Goal: Book appointment/travel/reservation

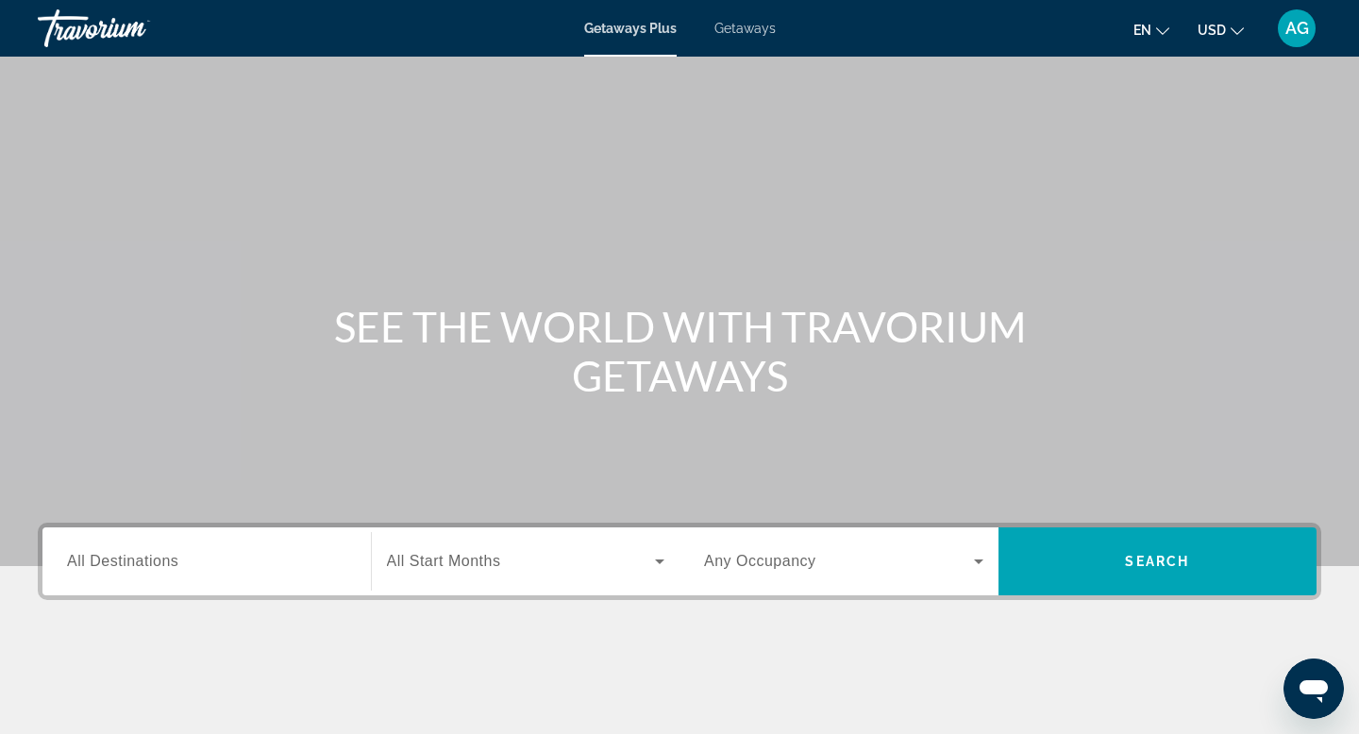
click at [134, 561] on span "All Destinations" at bounding box center [122, 561] width 111 height 16
click at [134, 561] on input "Destination All Destinations" at bounding box center [206, 562] width 279 height 23
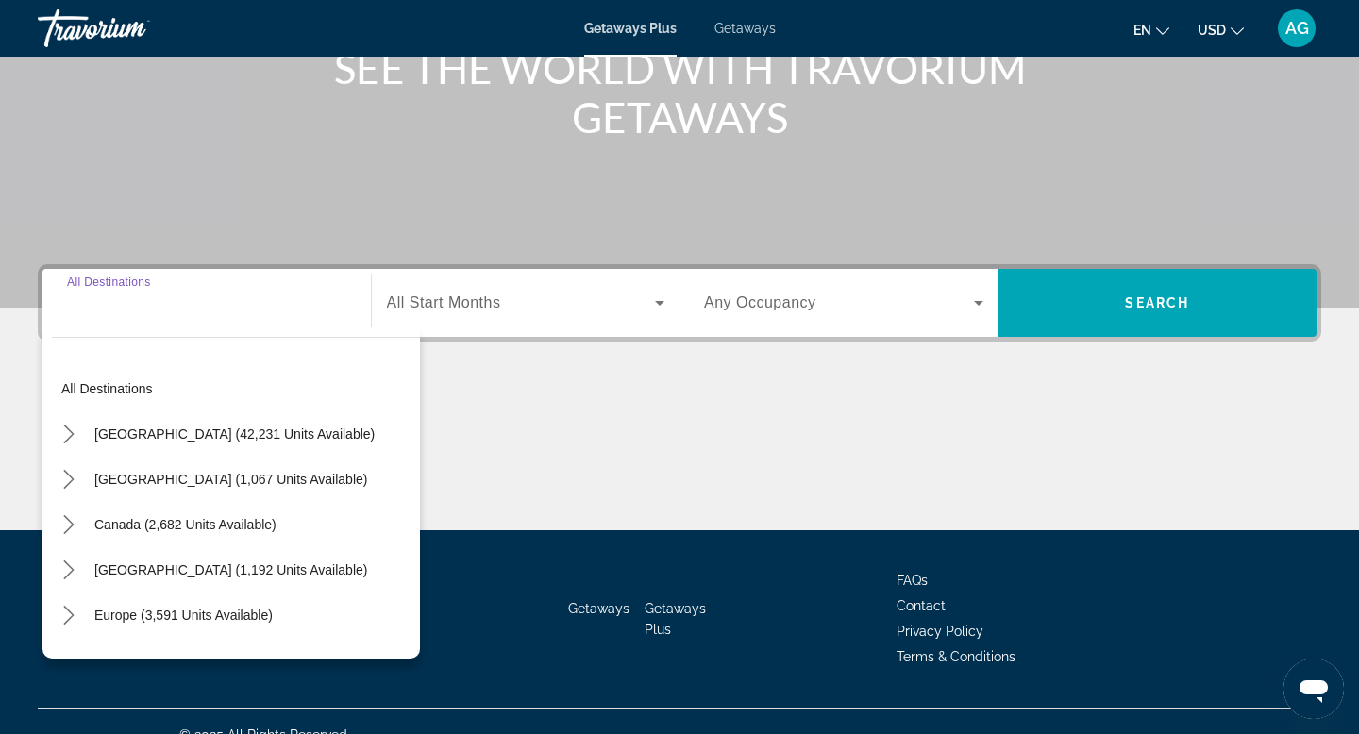
scroll to position [286, 0]
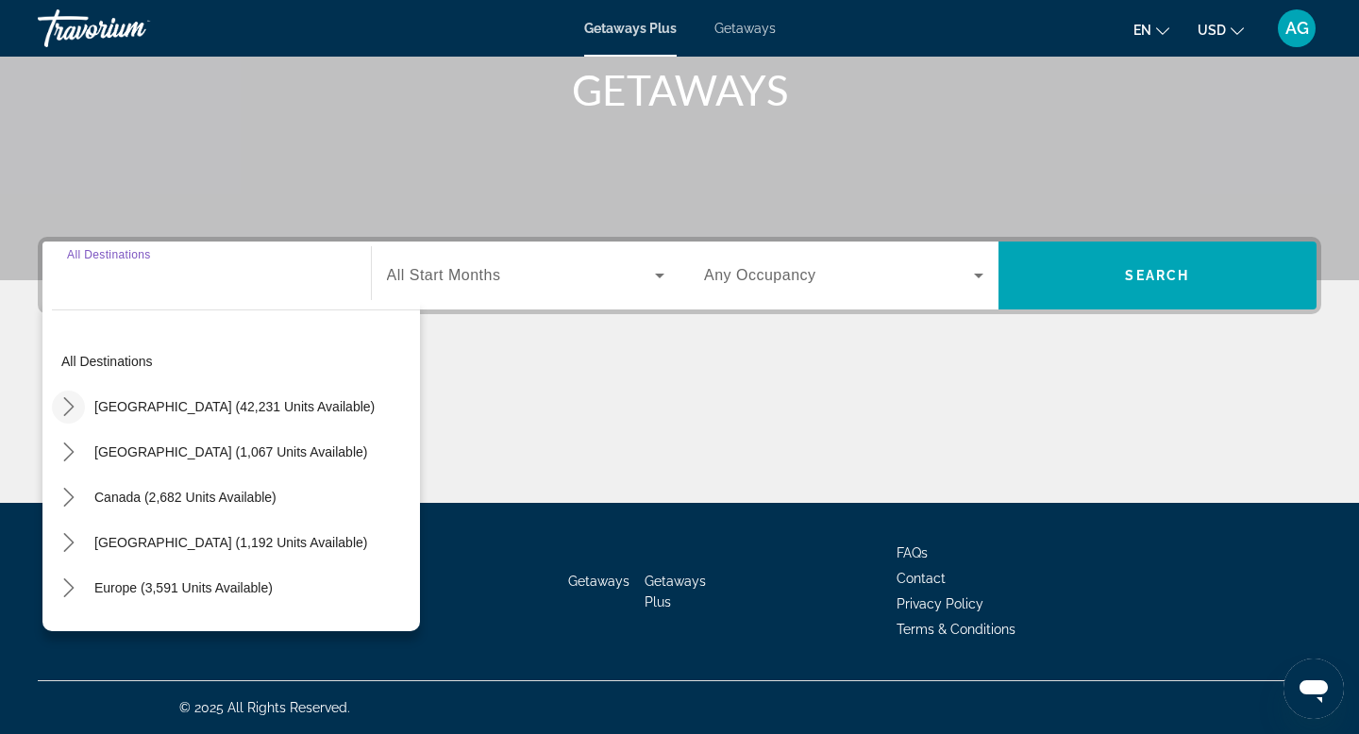
click at [73, 418] on mat-icon "Toggle United States (42,231 units available) submenu" at bounding box center [68, 407] width 33 height 33
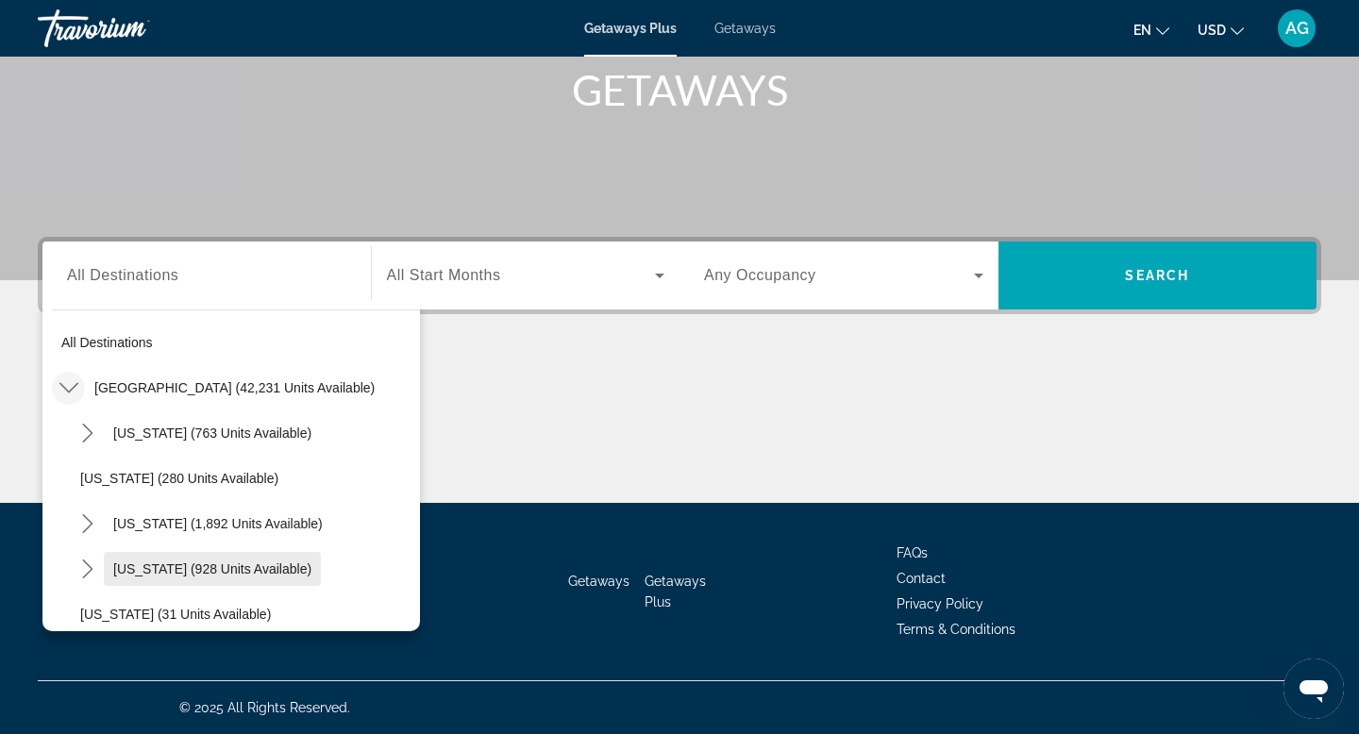
scroll to position [0, 0]
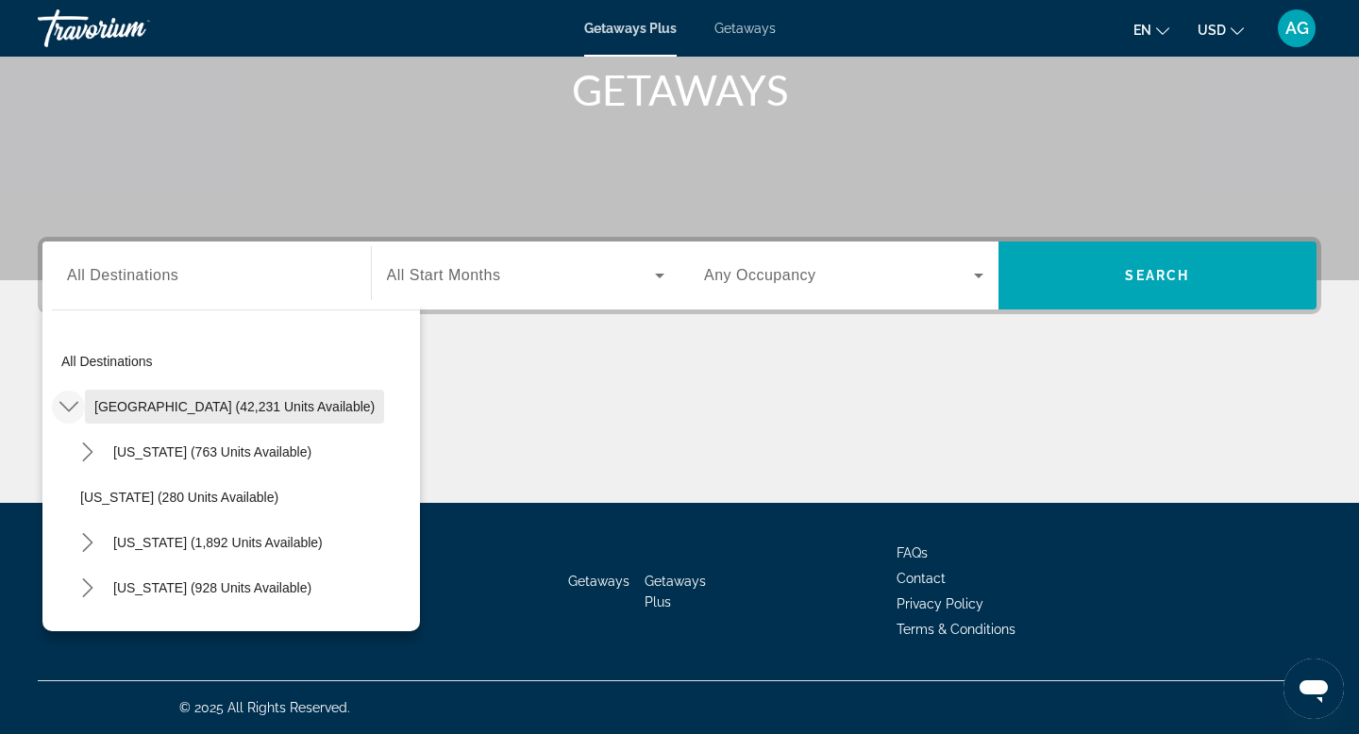
click at [105, 404] on span "[GEOGRAPHIC_DATA] (42,231 units available)" at bounding box center [234, 406] width 280 height 15
type input "**********"
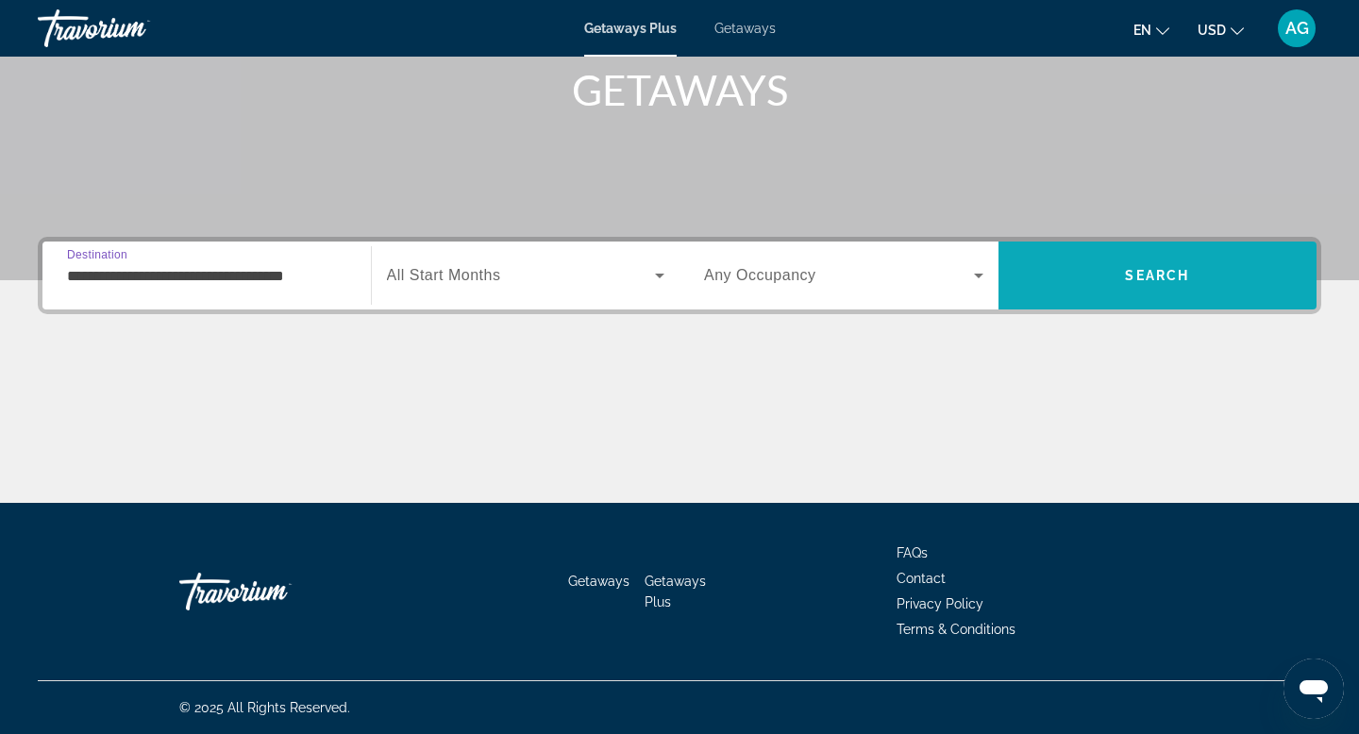
click at [1177, 293] on span "Search" at bounding box center [1158, 275] width 319 height 45
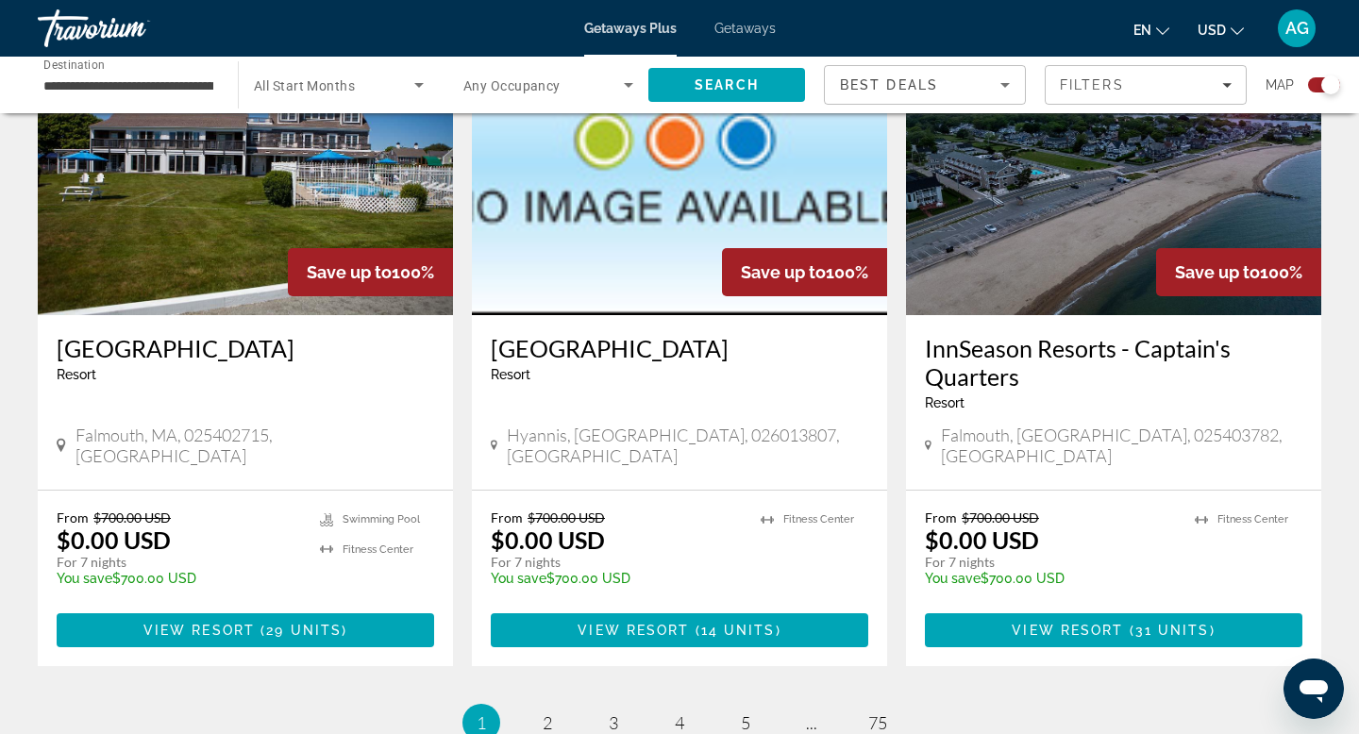
scroll to position [2773, 0]
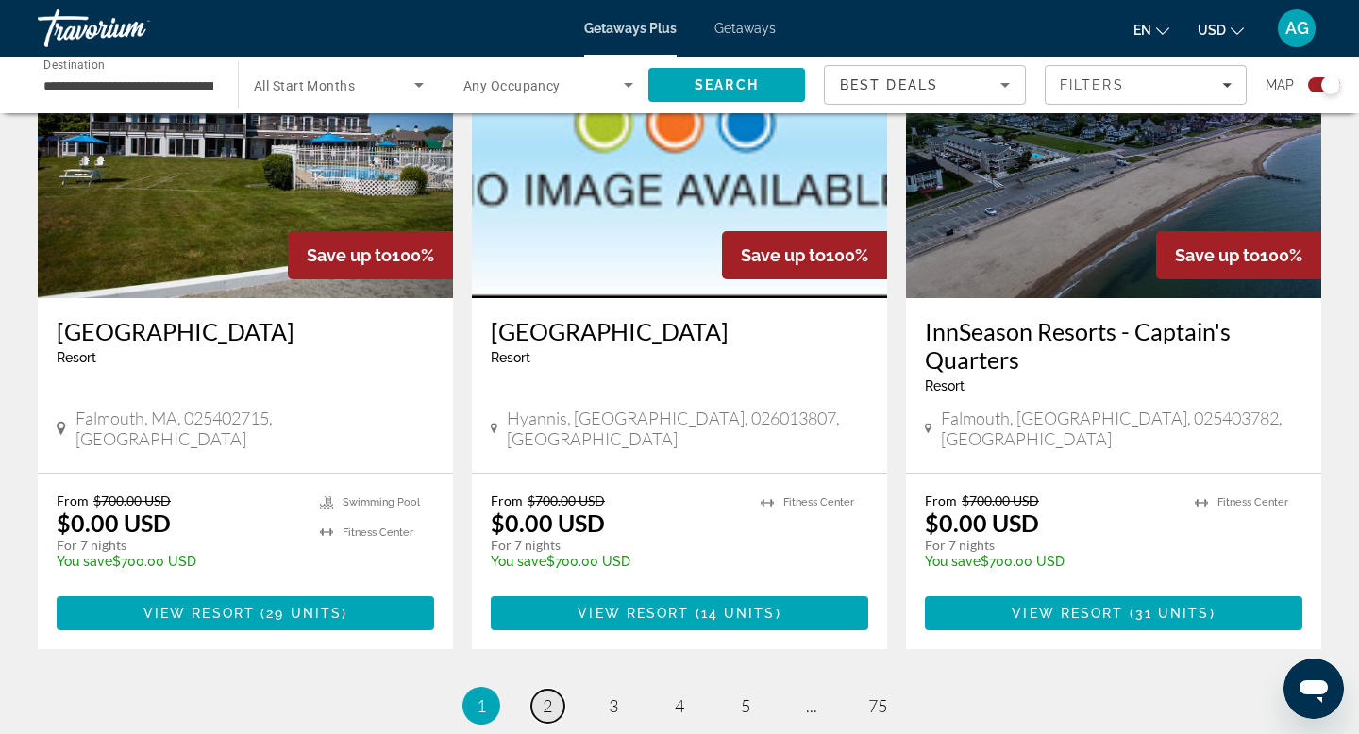
click at [546, 696] on span "2" at bounding box center [547, 706] width 9 height 21
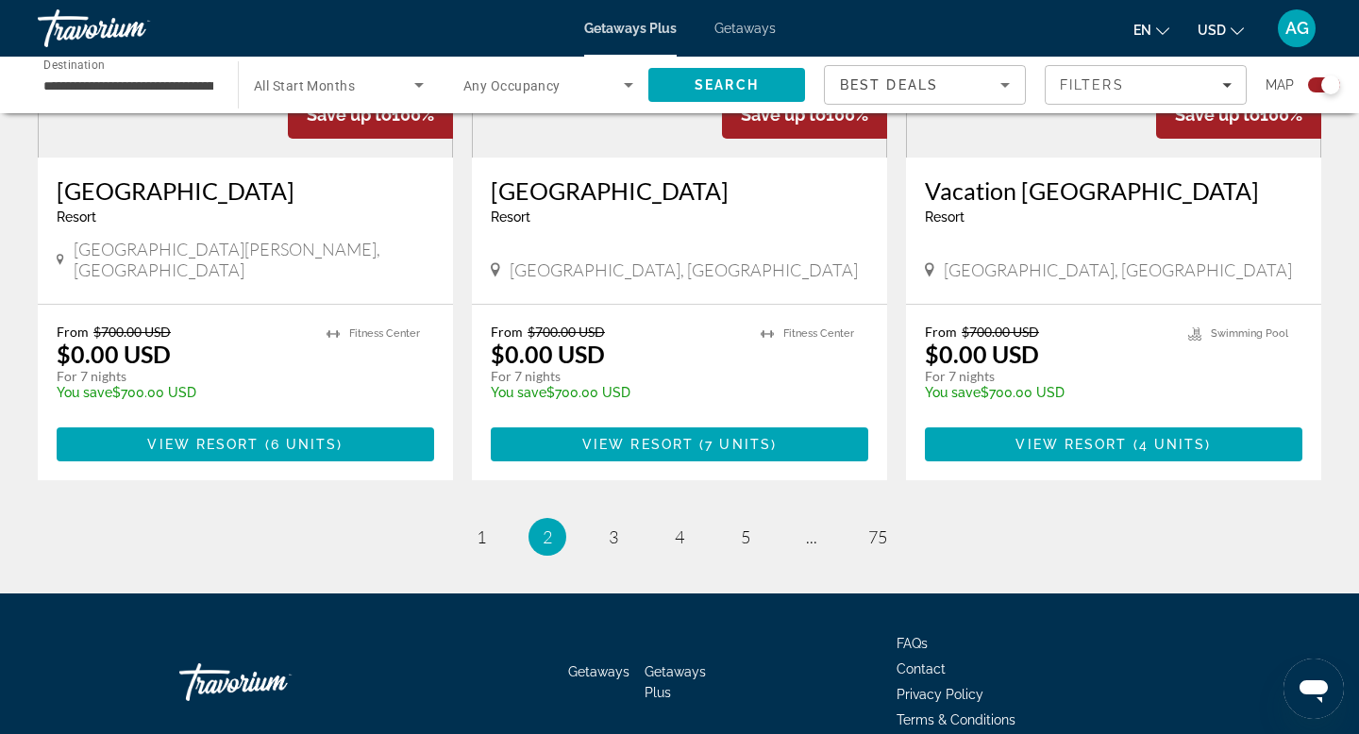
scroll to position [2928, 0]
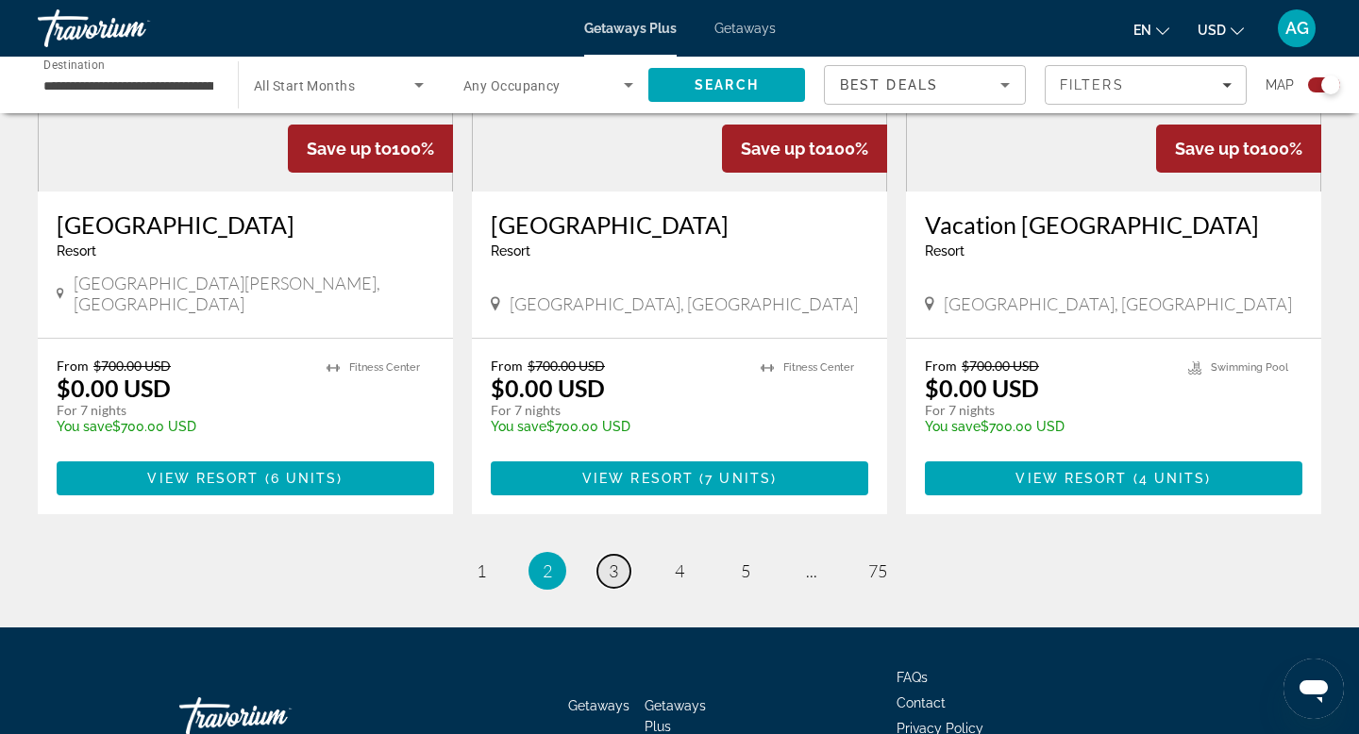
click at [611, 555] on link "page 3" at bounding box center [613, 571] width 33 height 33
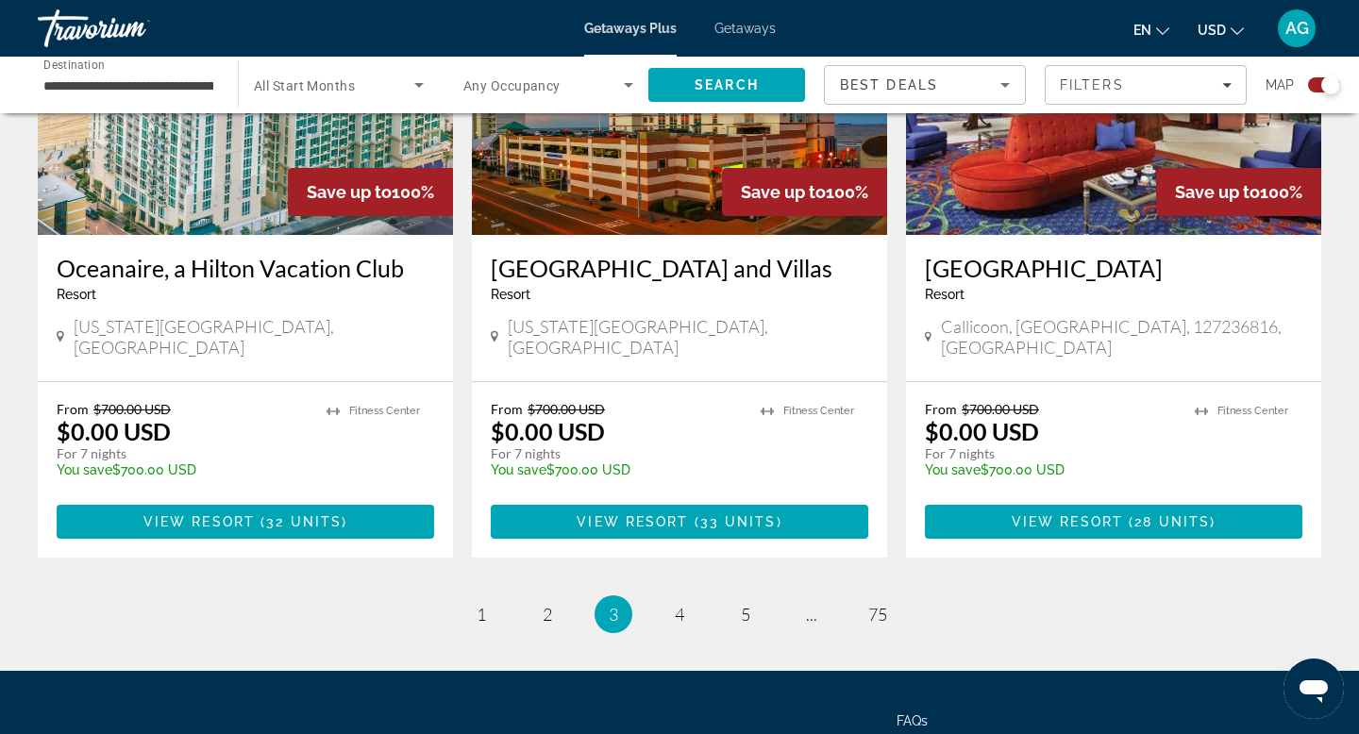
scroll to position [2933, 0]
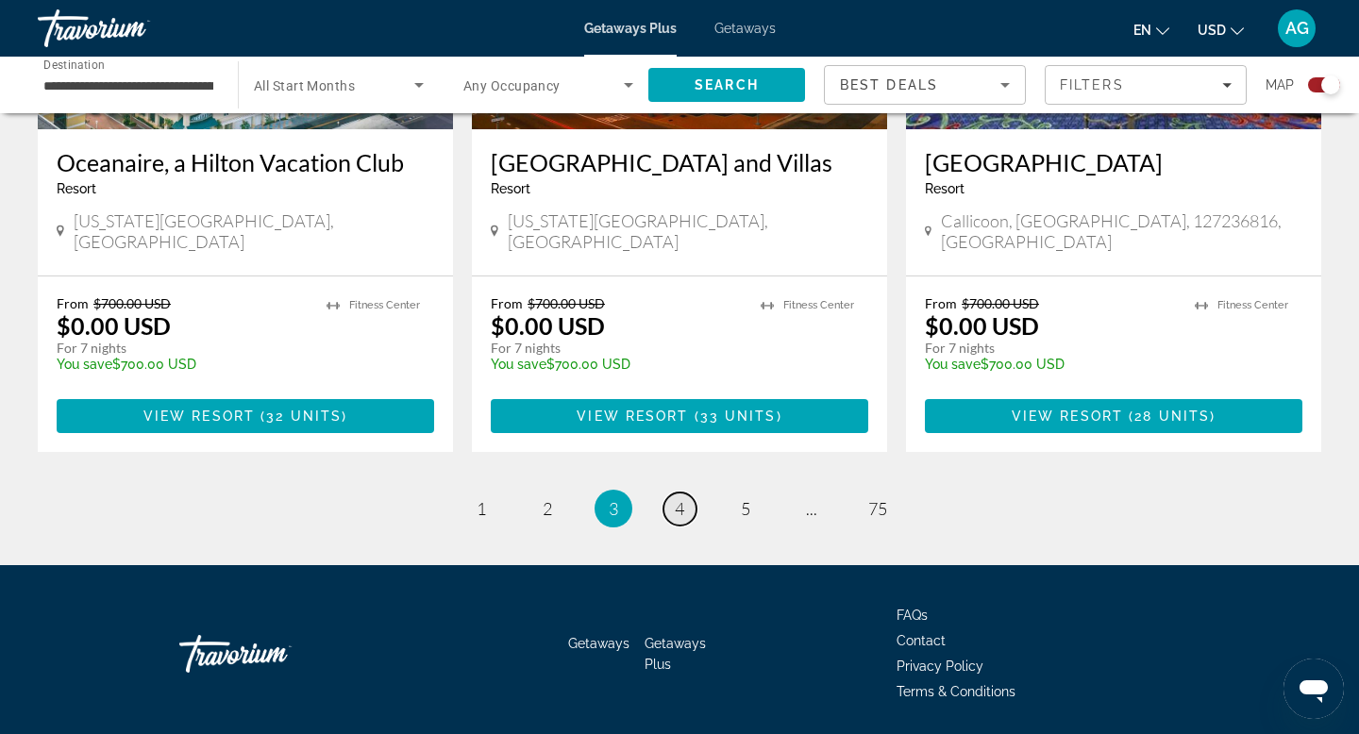
click at [680, 498] on span "4" at bounding box center [679, 508] width 9 height 21
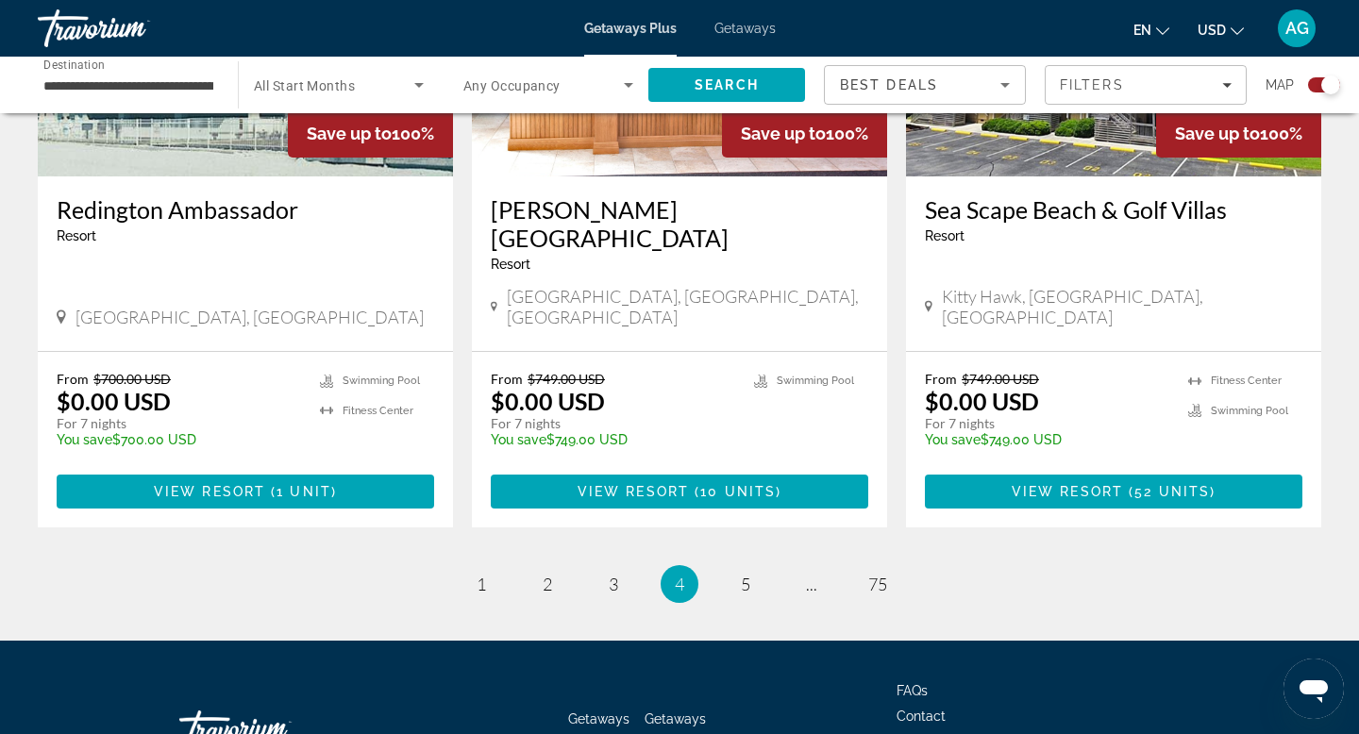
scroll to position [2929, 0]
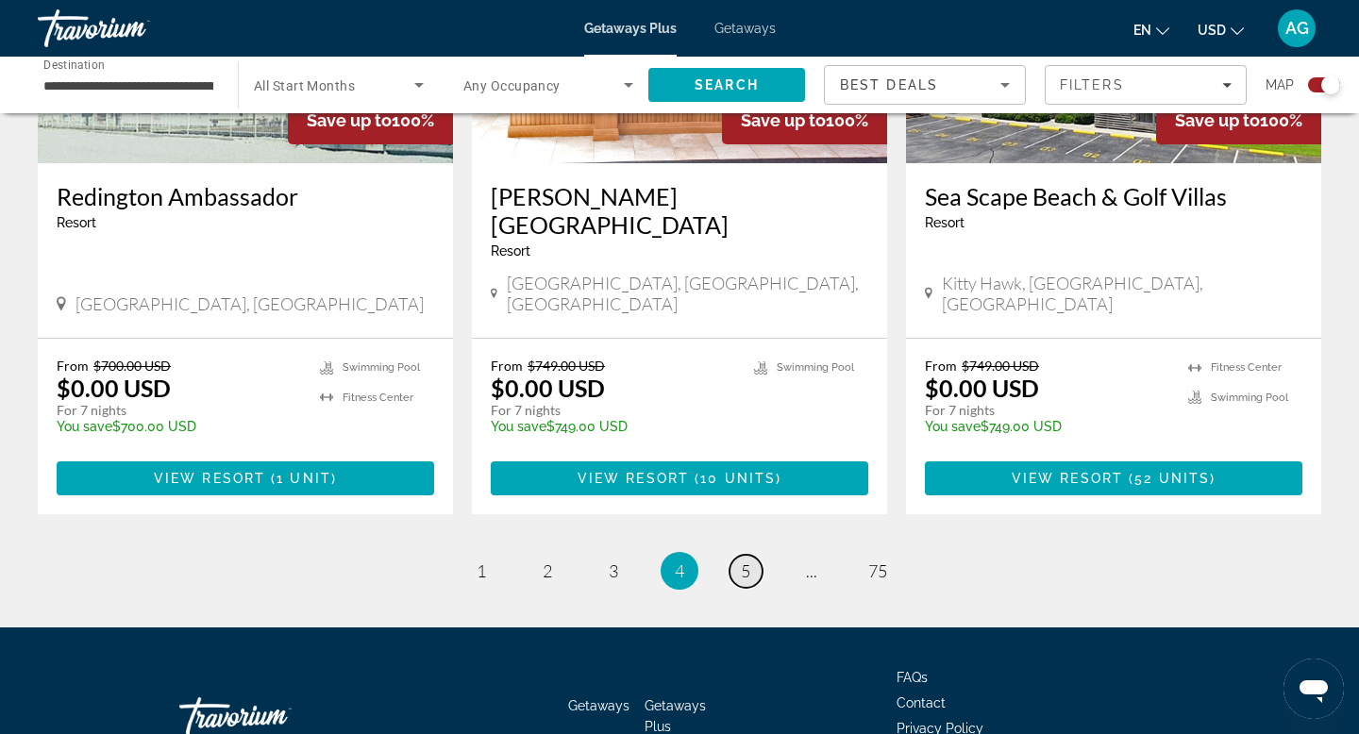
click at [745, 561] on span "5" at bounding box center [745, 571] width 9 height 21
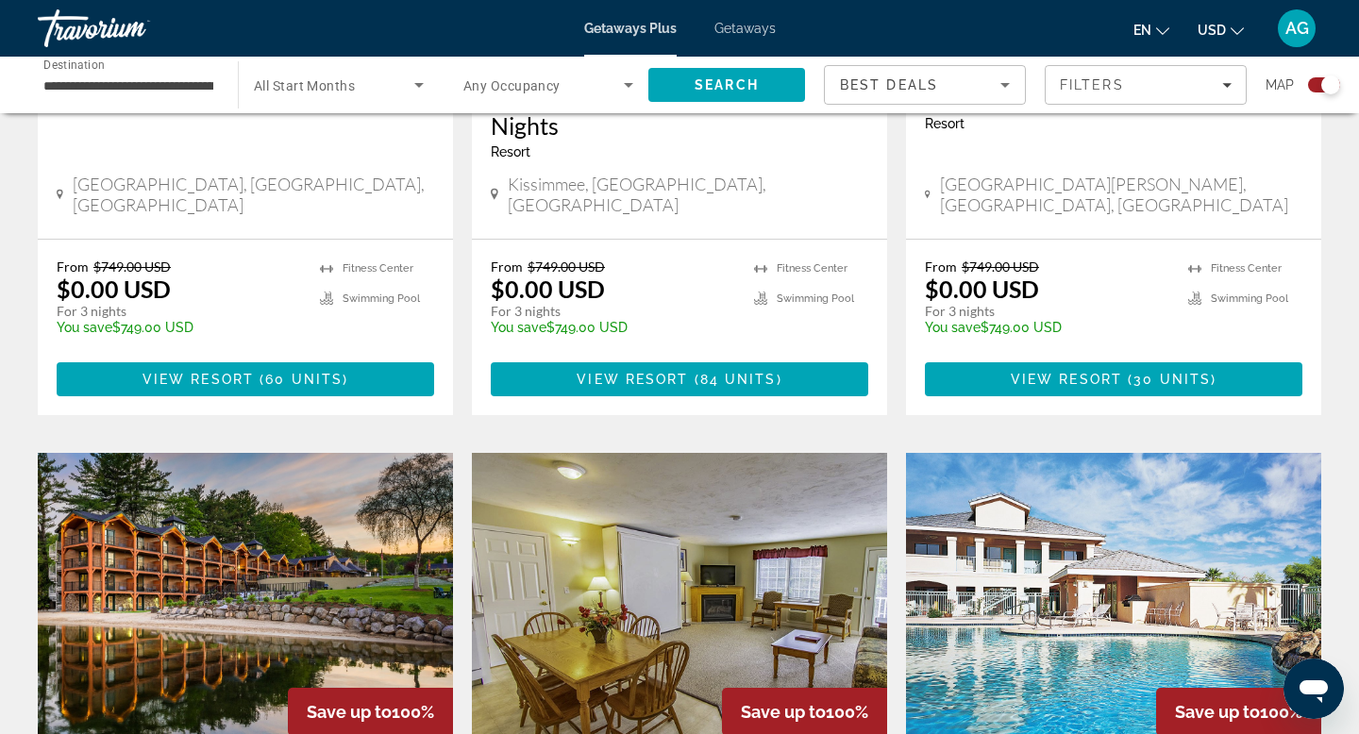
scroll to position [1269, 0]
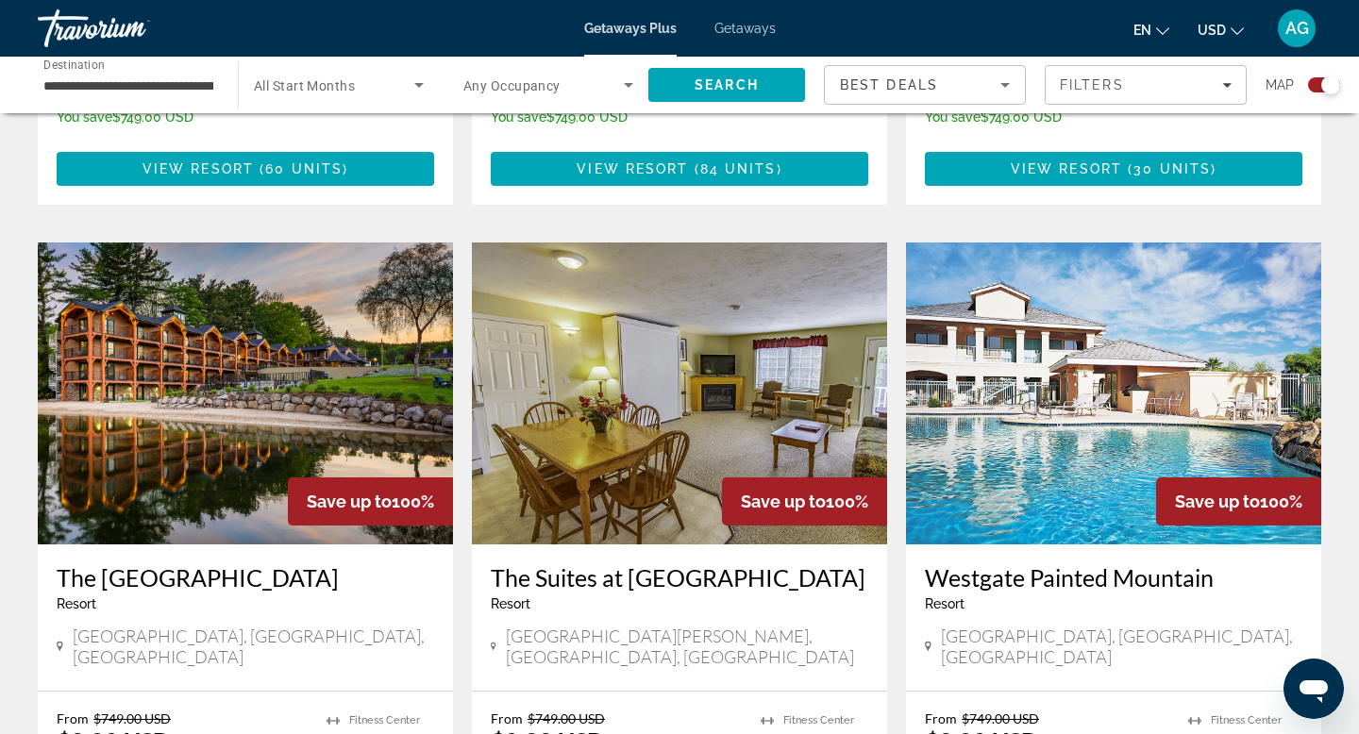
click at [137, 326] on img "Main content" at bounding box center [245, 394] width 415 height 302
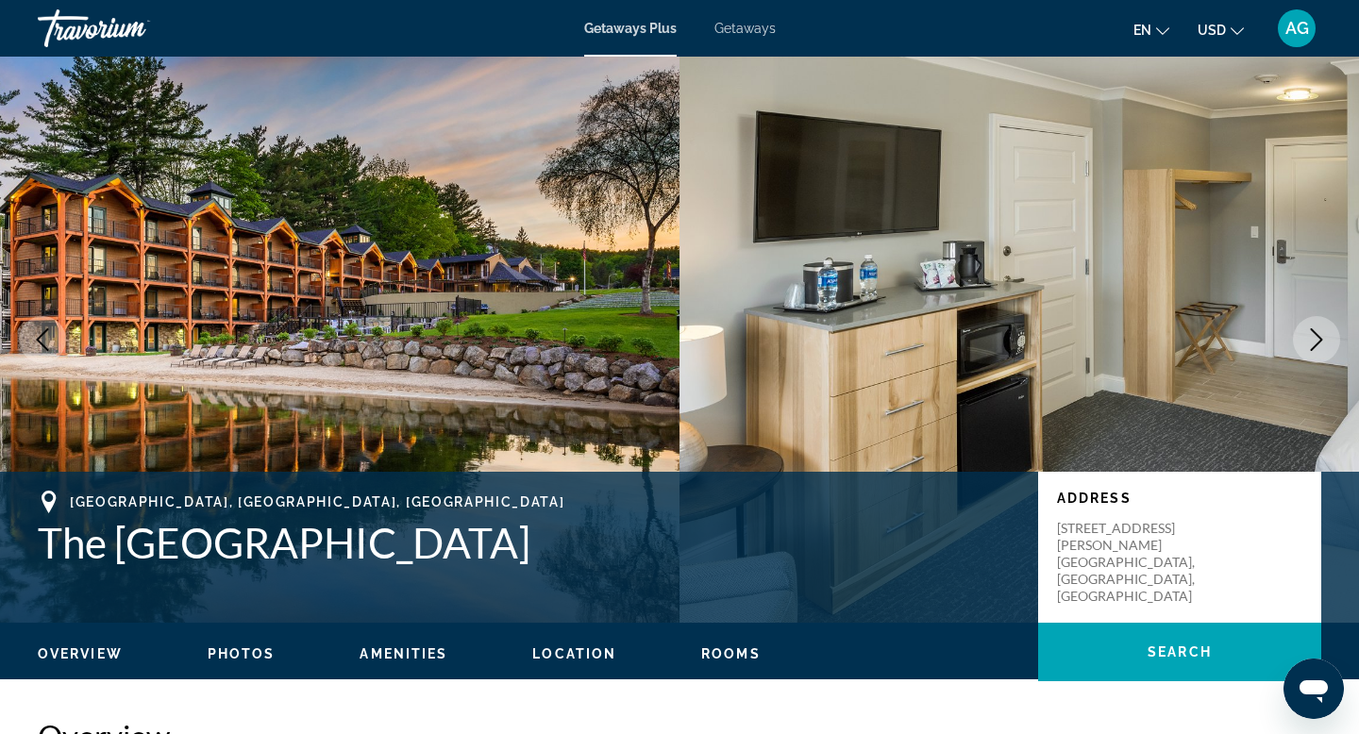
click at [1319, 341] on icon "Next image" at bounding box center [1317, 339] width 12 height 23
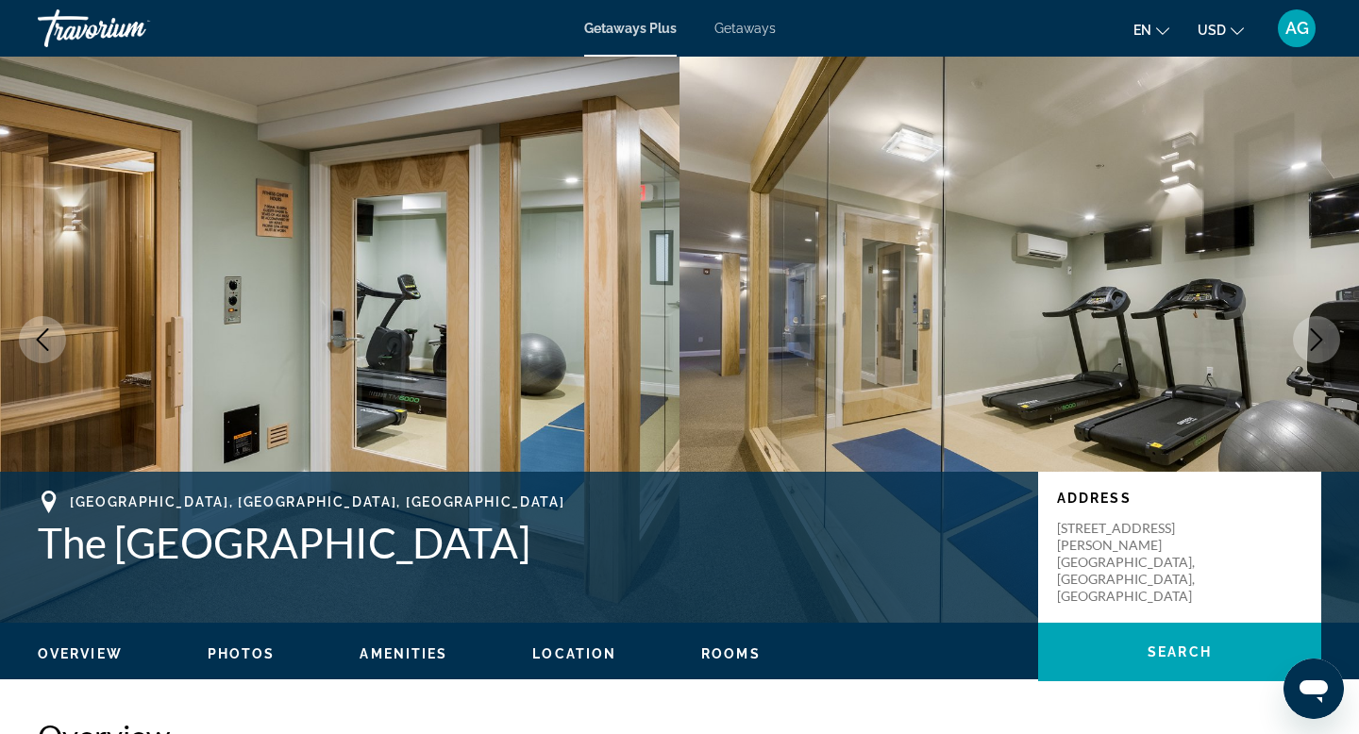
click at [1319, 341] on icon "Next image" at bounding box center [1317, 339] width 12 height 23
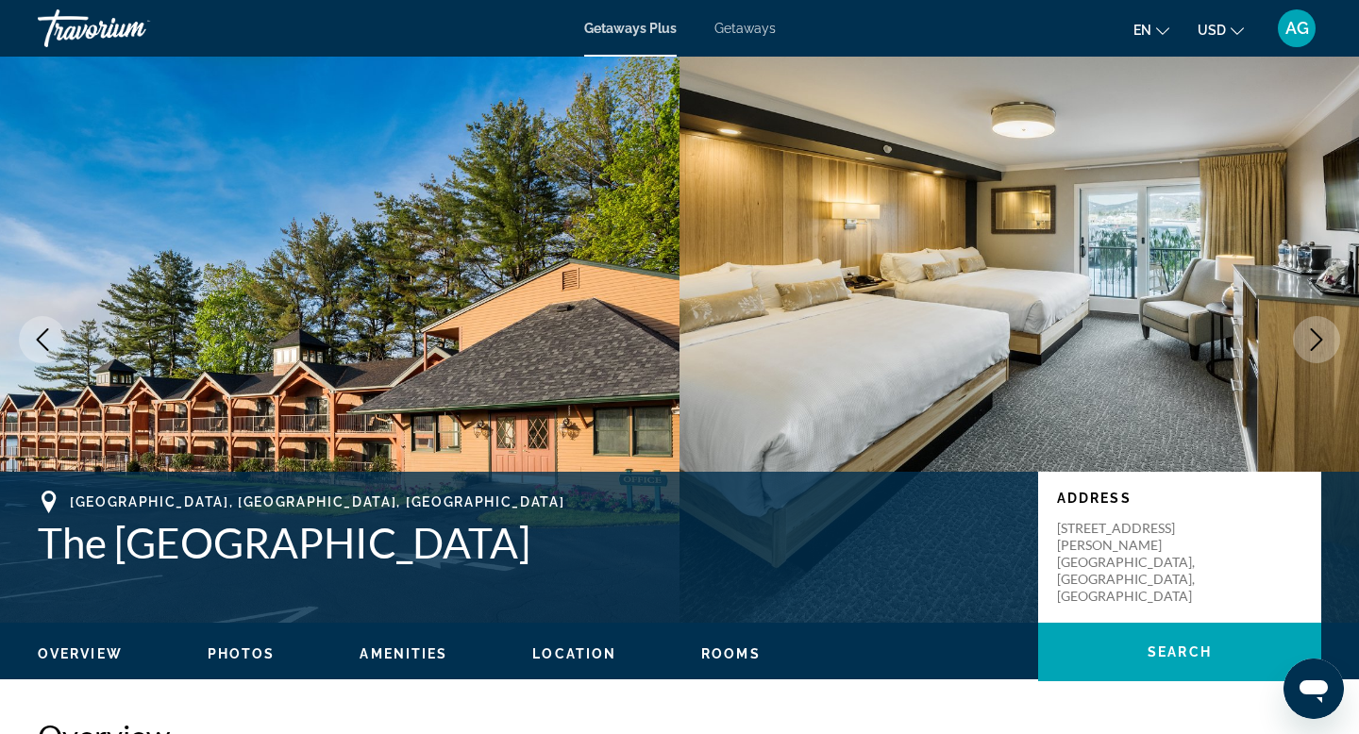
click at [1319, 341] on icon "Next image" at bounding box center [1317, 339] width 12 height 23
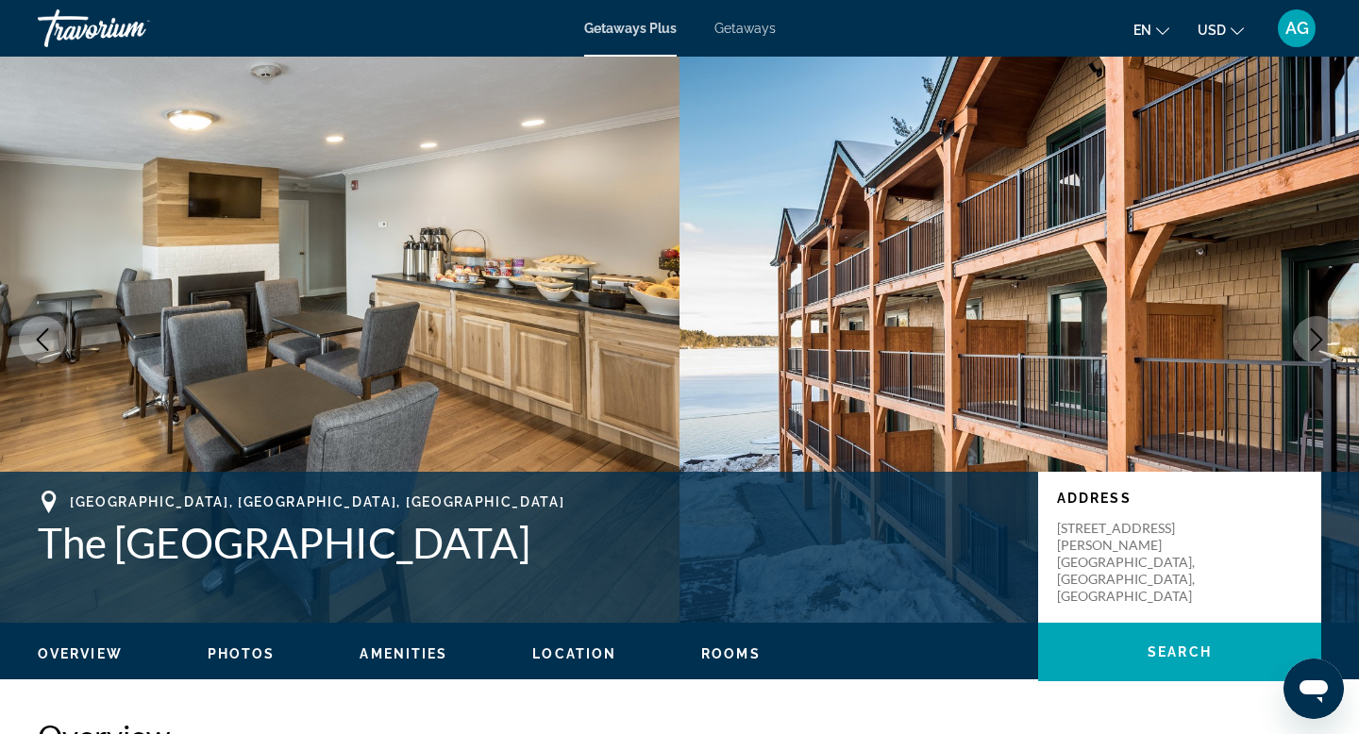
click at [1319, 341] on icon "Next image" at bounding box center [1317, 339] width 12 height 23
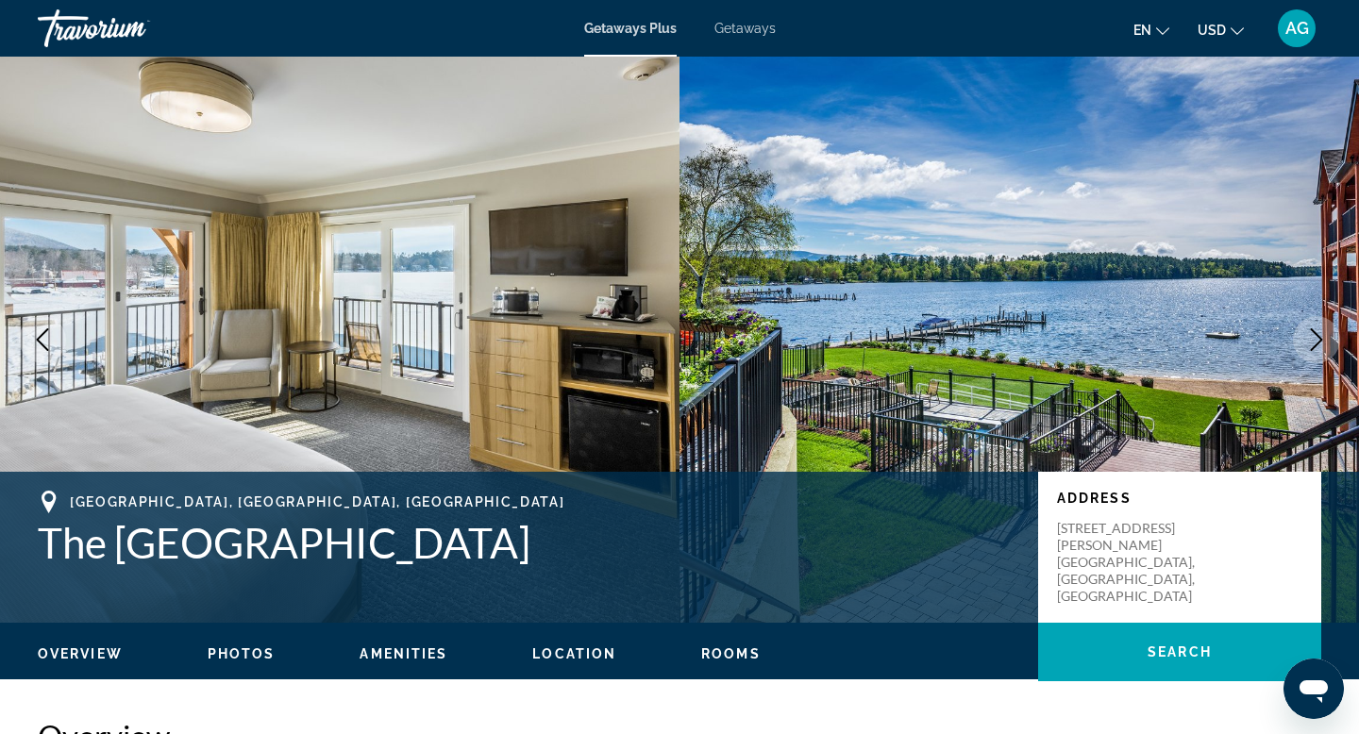
click at [1319, 341] on icon "Next image" at bounding box center [1317, 339] width 12 height 23
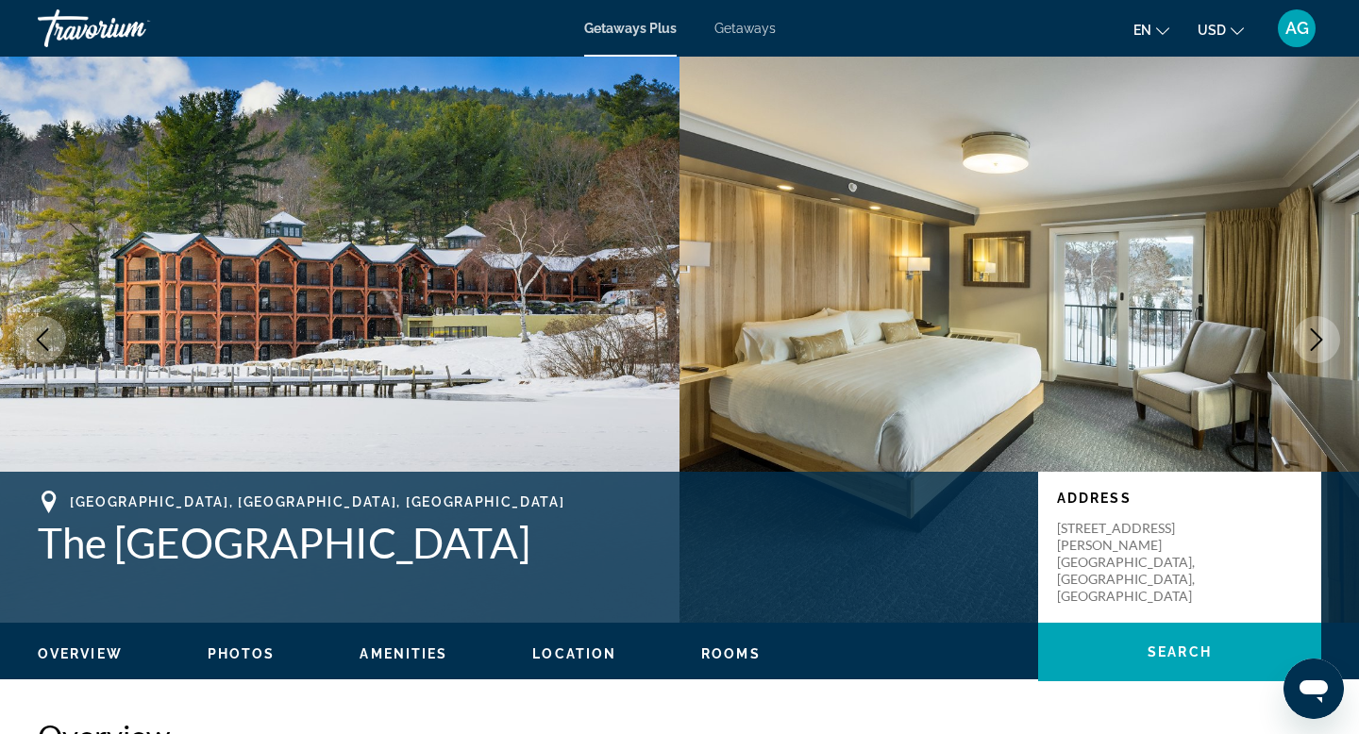
click at [1319, 341] on icon "Next image" at bounding box center [1317, 339] width 12 height 23
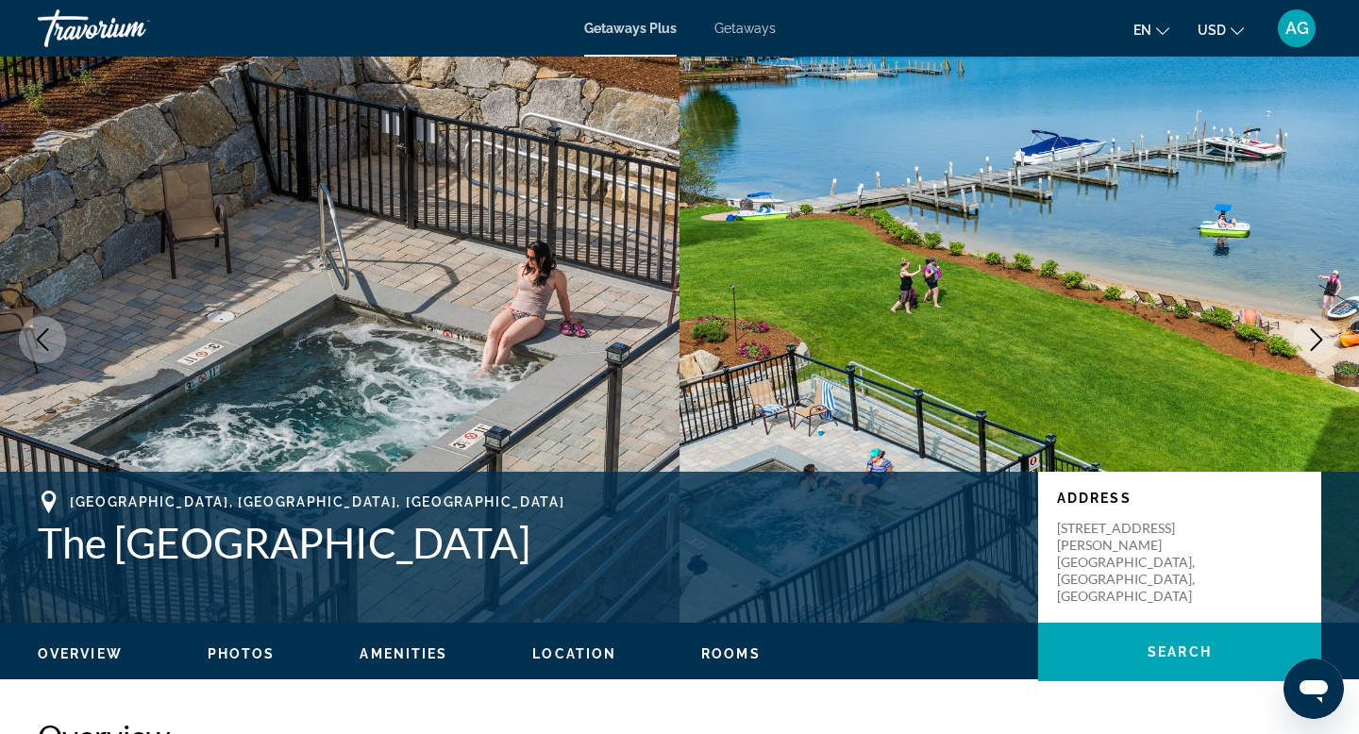
click at [1319, 341] on icon "Next image" at bounding box center [1317, 339] width 12 height 23
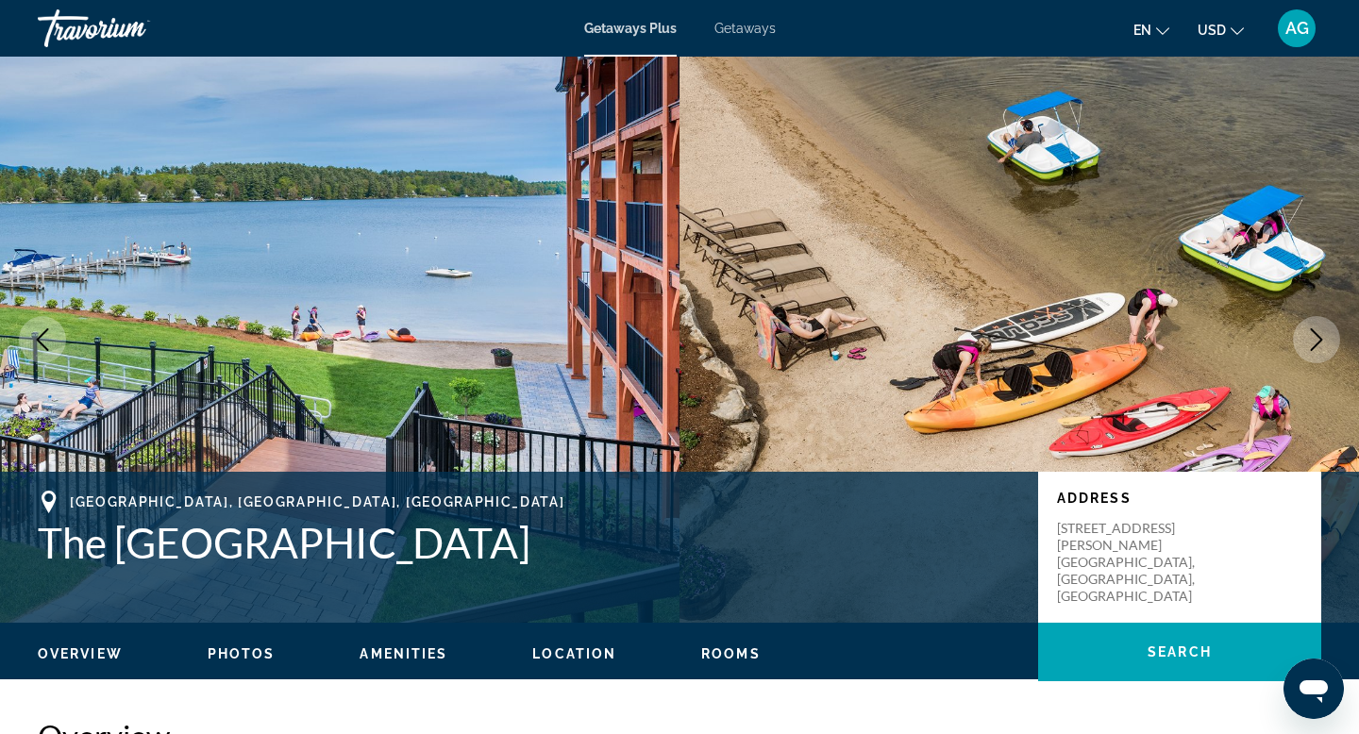
click at [1319, 341] on icon "Next image" at bounding box center [1317, 339] width 12 height 23
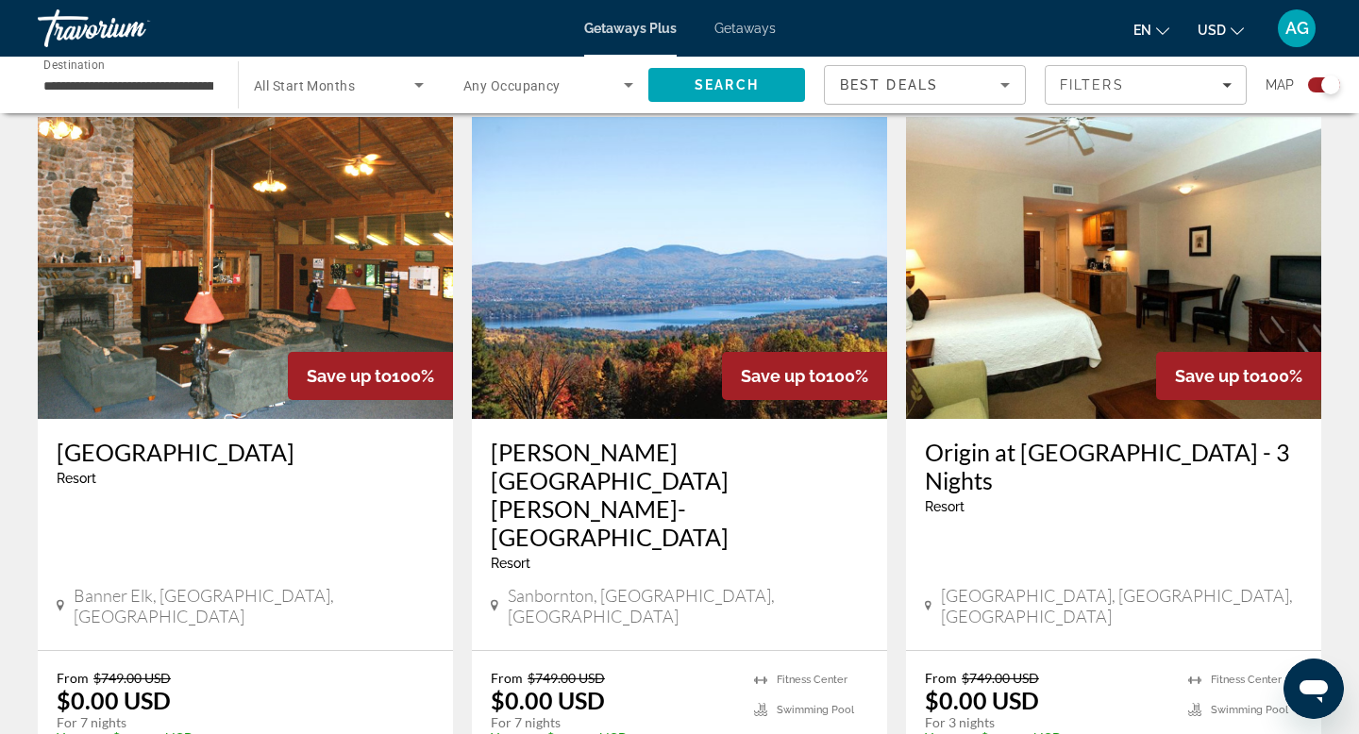
scroll to position [2989, 0]
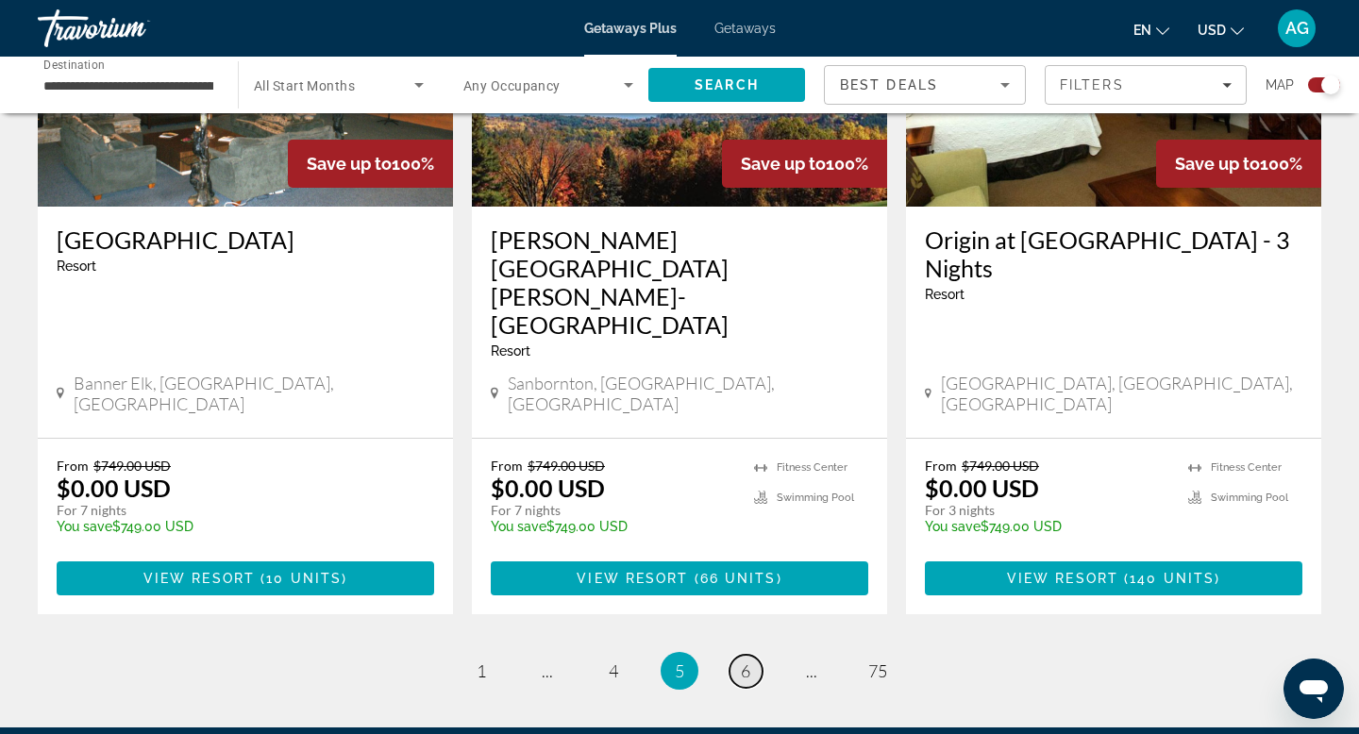
click at [750, 655] on link "page 6" at bounding box center [746, 671] width 33 height 33
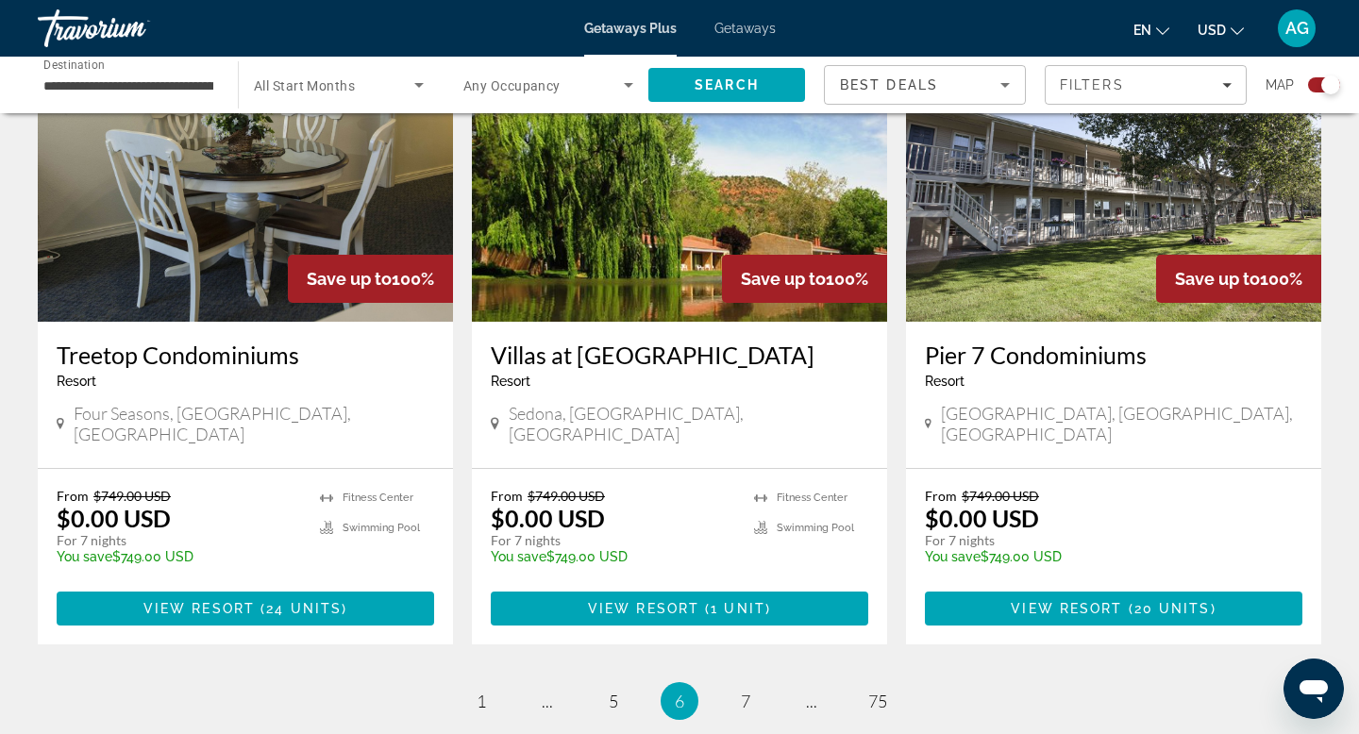
scroll to position [2880, 0]
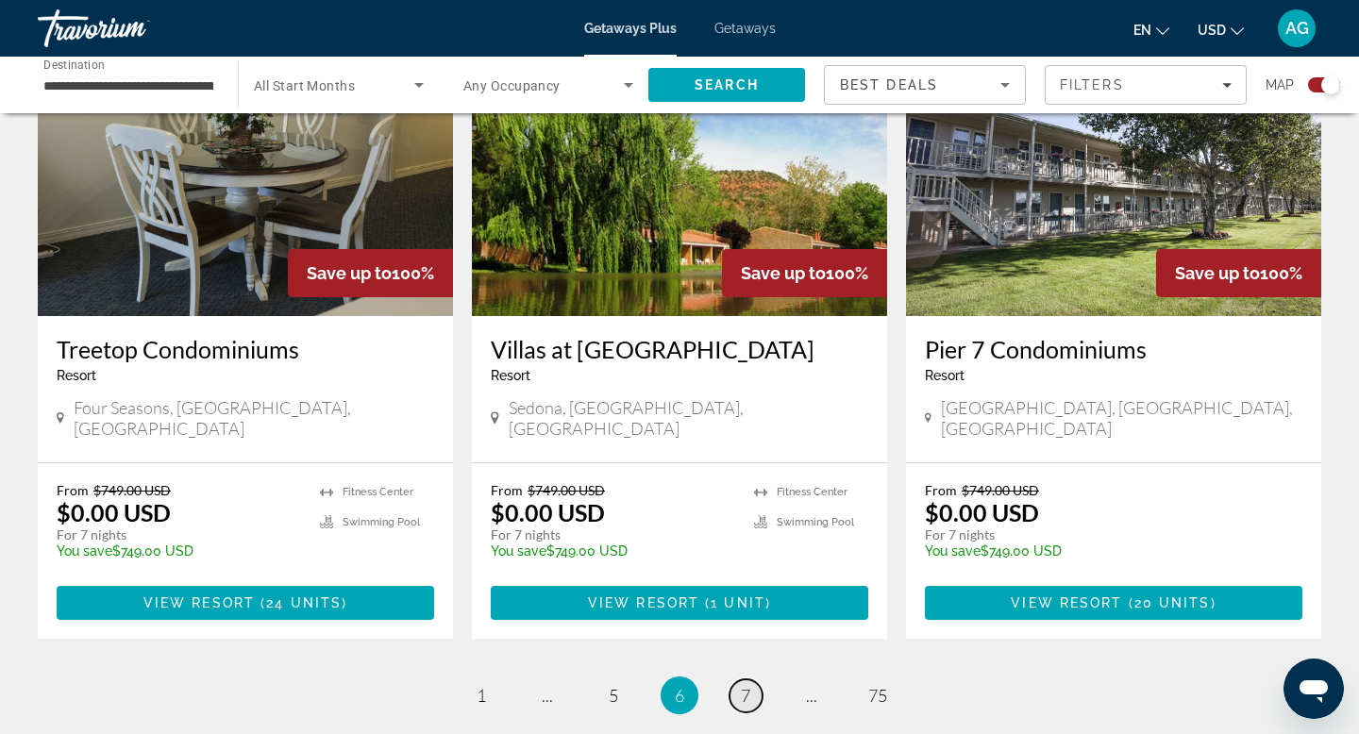
click at [751, 680] on link "page 7" at bounding box center [746, 696] width 33 height 33
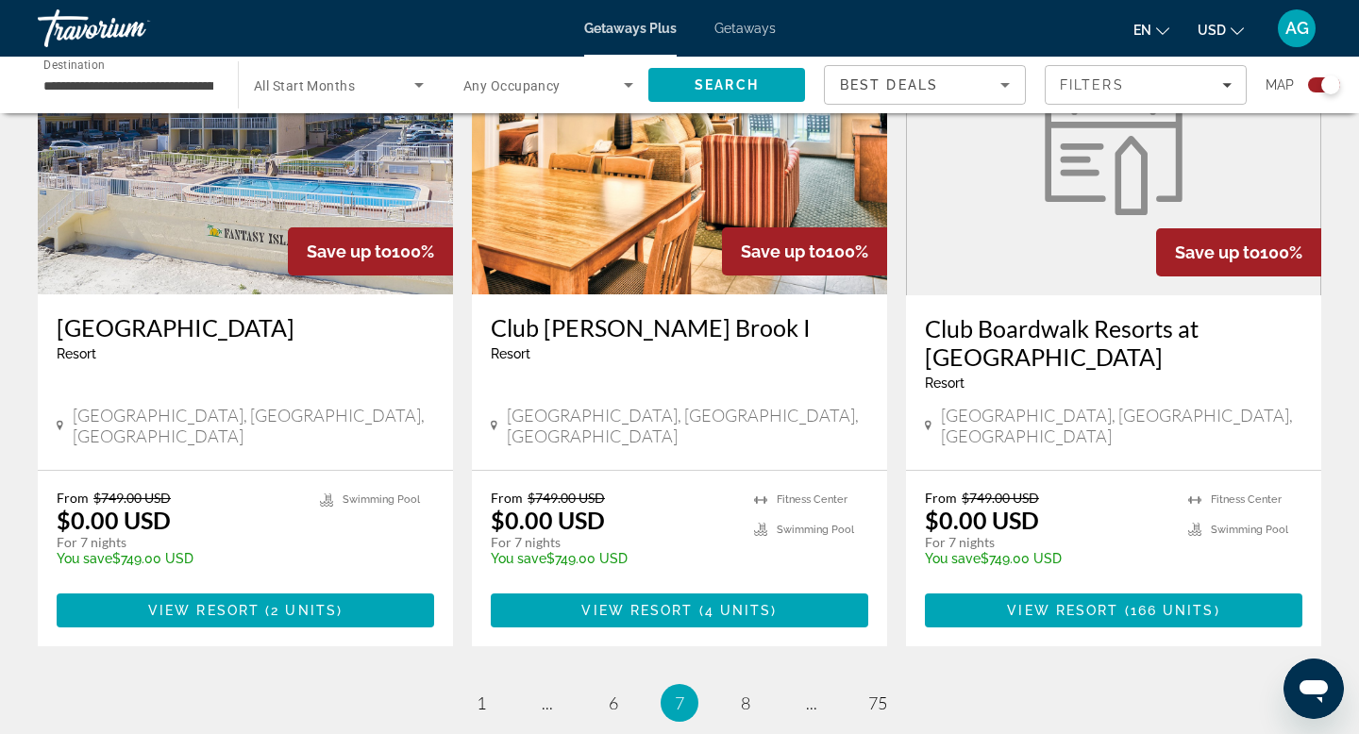
scroll to position [2867, 0]
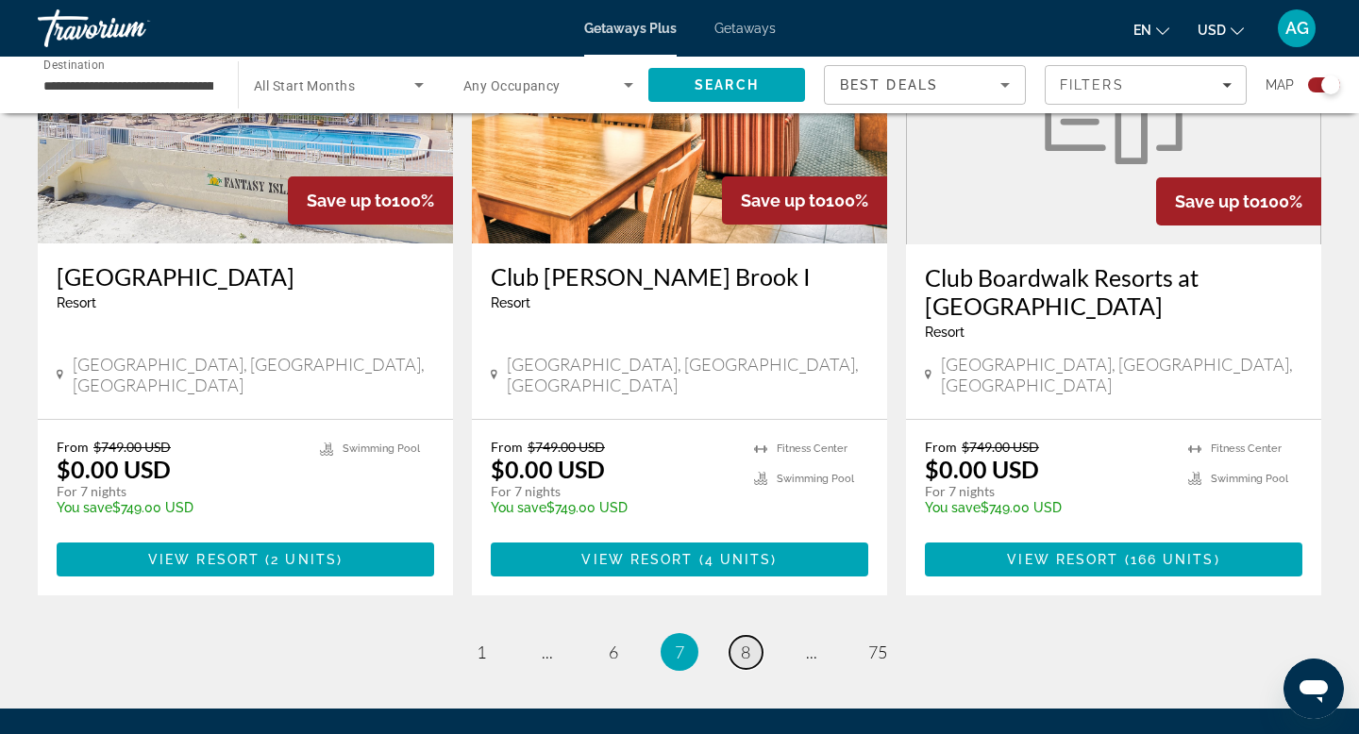
click at [745, 642] on span "8" at bounding box center [745, 652] width 9 height 21
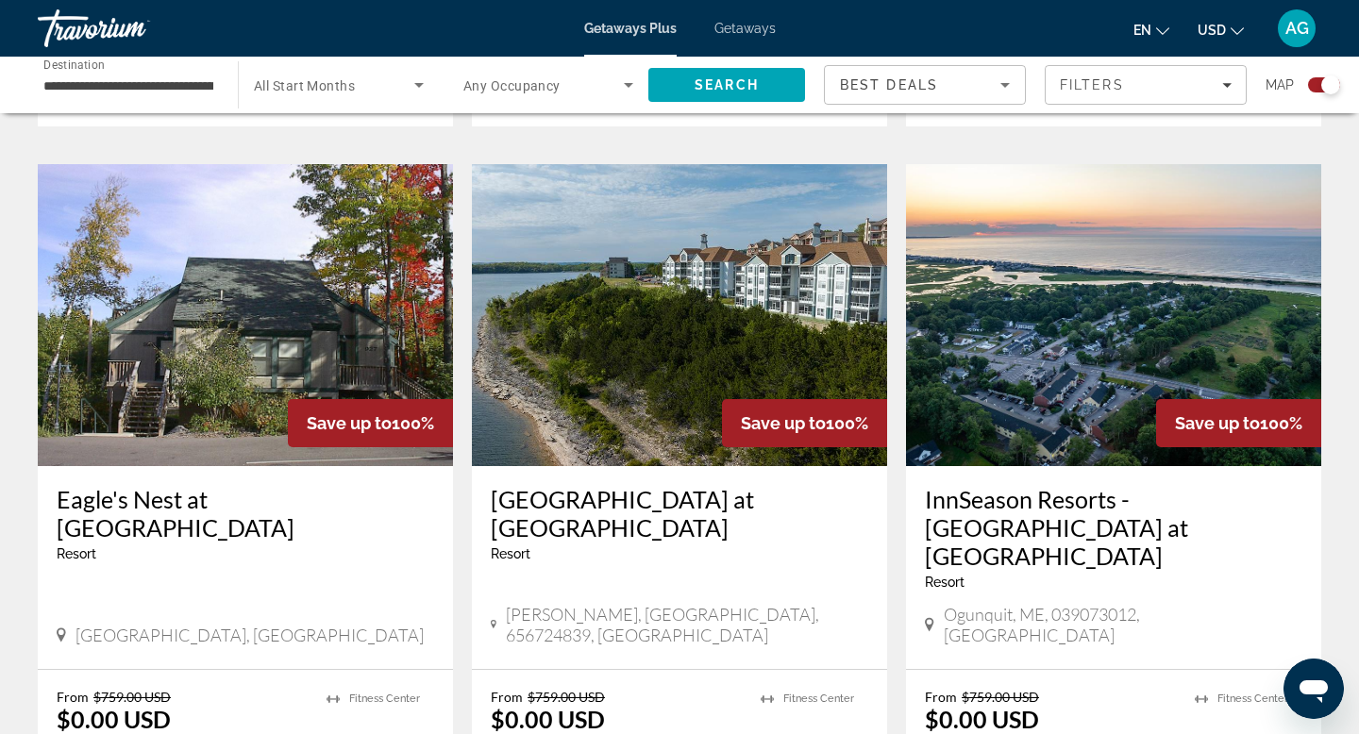
scroll to position [2647, 0]
click at [290, 316] on img "Main content" at bounding box center [245, 314] width 415 height 302
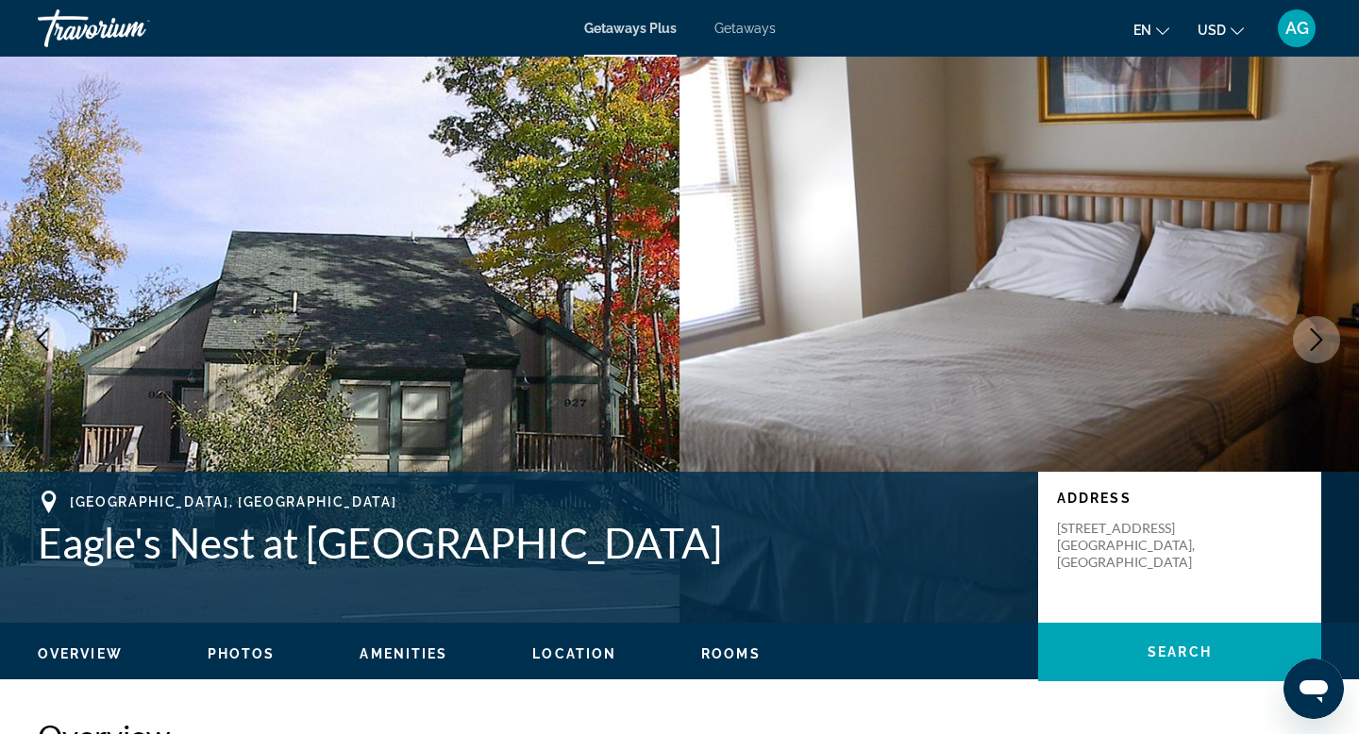
click at [1327, 347] on icon "Next image" at bounding box center [1316, 339] width 23 height 23
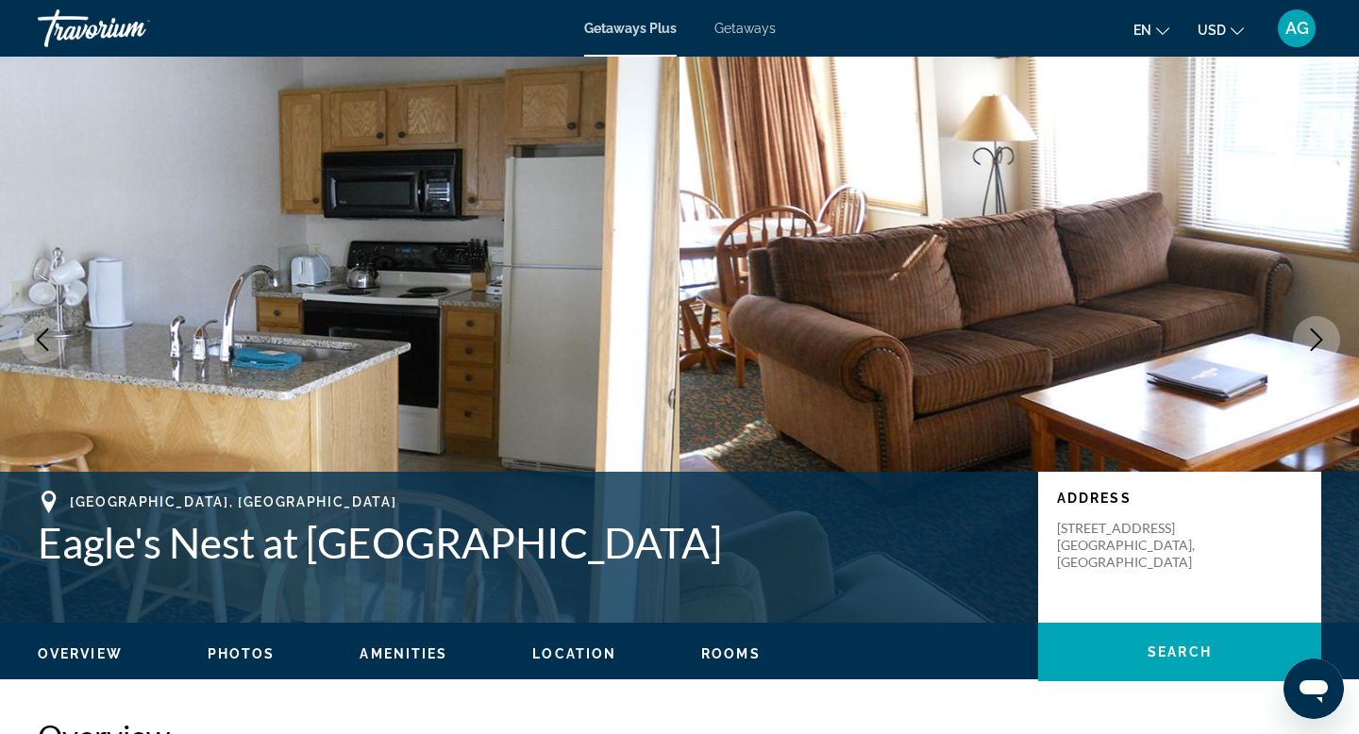
click at [1327, 347] on icon "Next image" at bounding box center [1316, 339] width 23 height 23
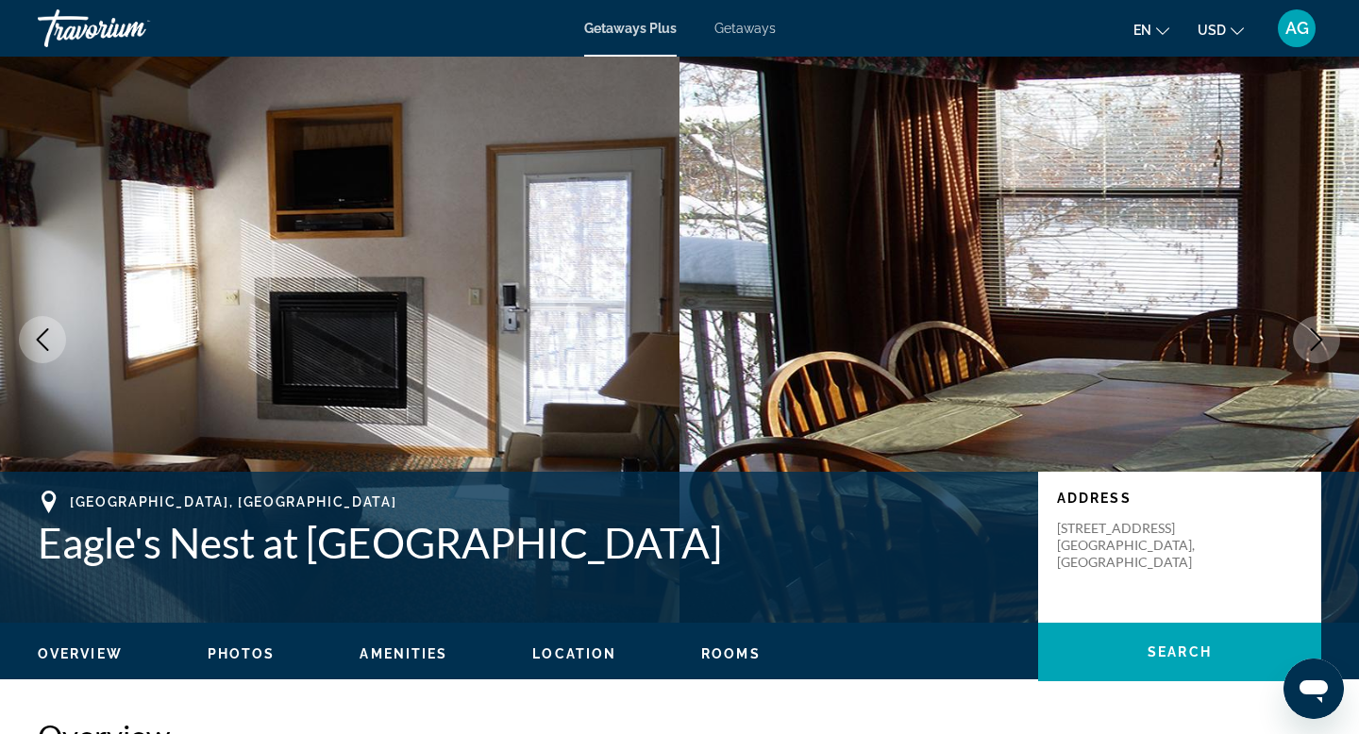
click at [1316, 340] on icon "Next image" at bounding box center [1316, 339] width 23 height 23
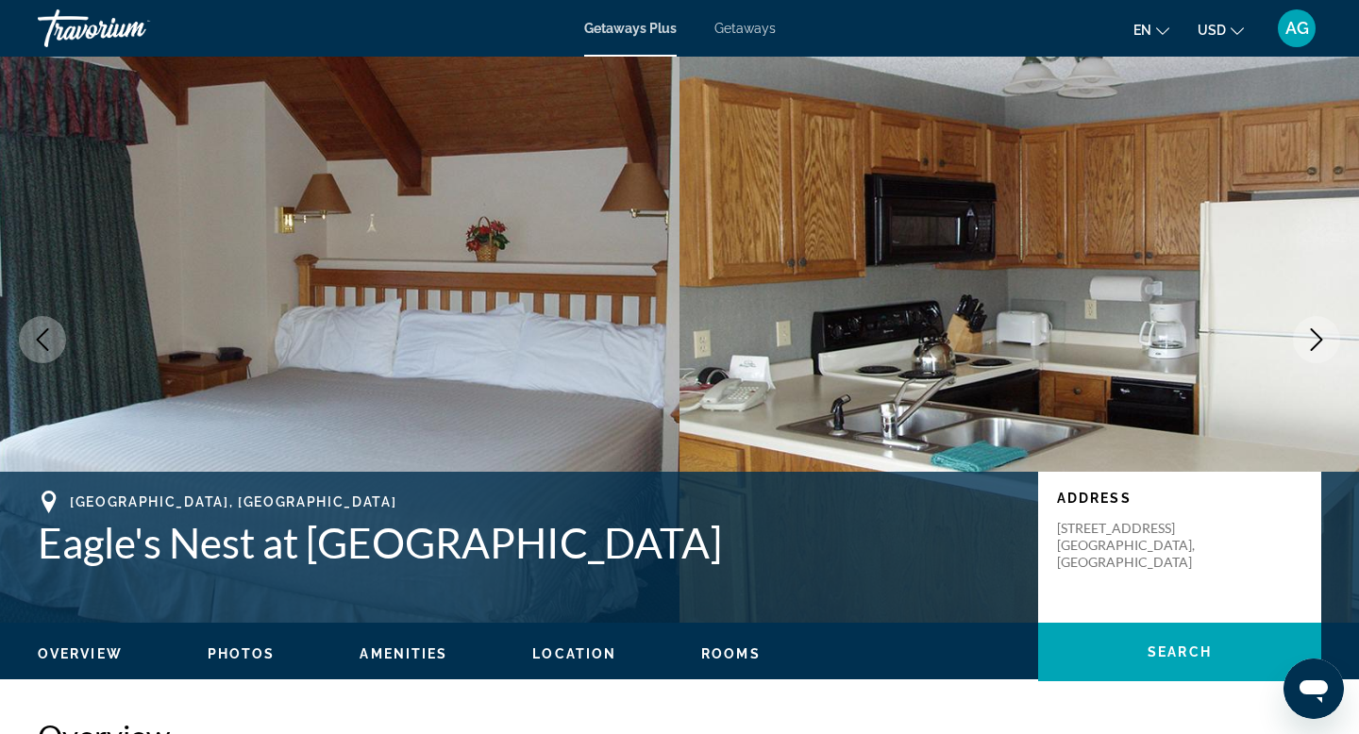
click at [1316, 340] on icon "Next image" at bounding box center [1316, 339] width 23 height 23
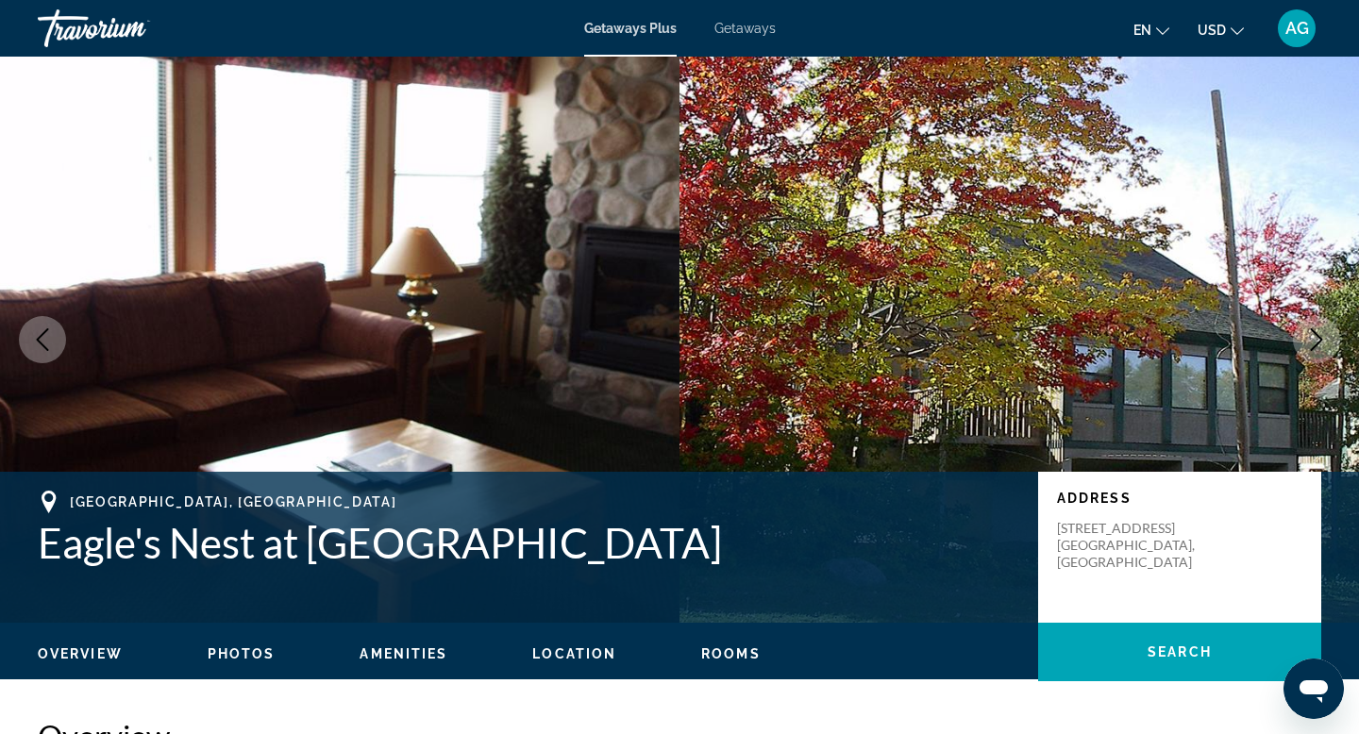
click at [1316, 340] on icon "Next image" at bounding box center [1316, 339] width 23 height 23
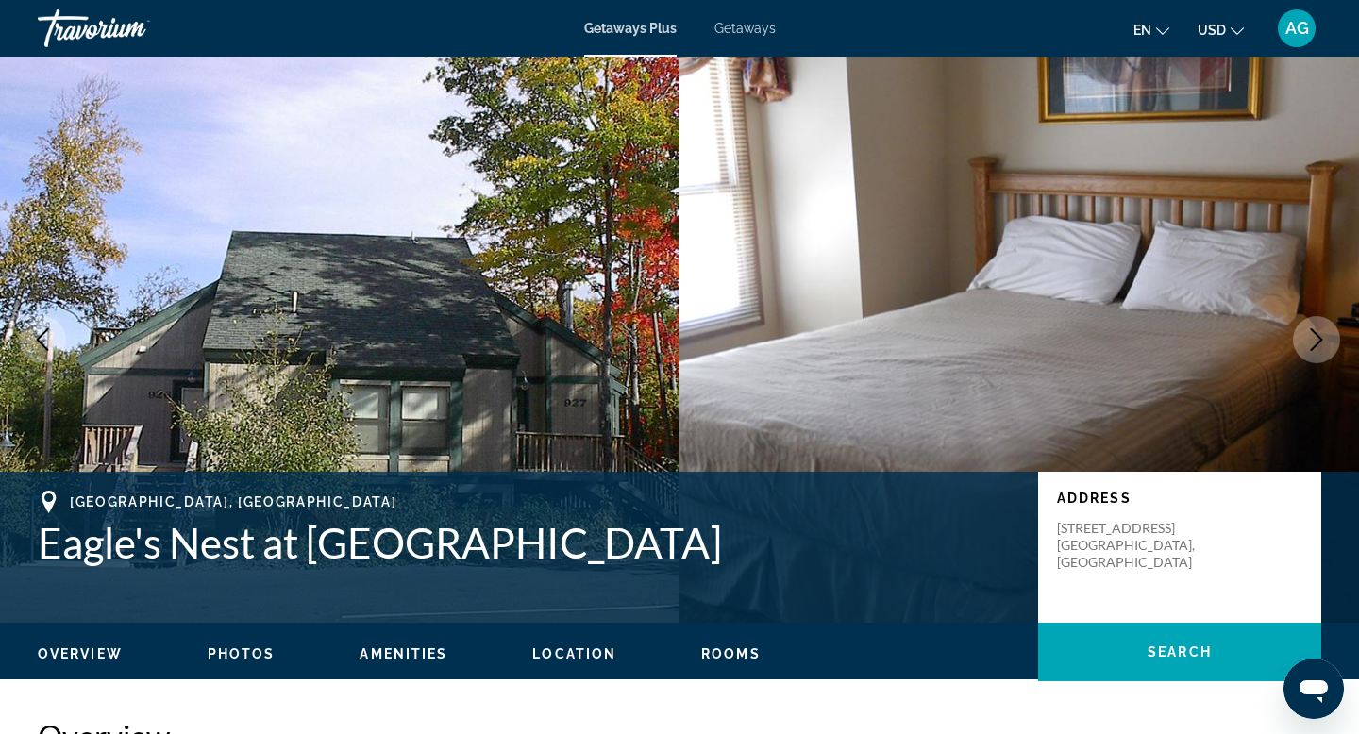
click at [1316, 340] on icon "Next image" at bounding box center [1316, 339] width 23 height 23
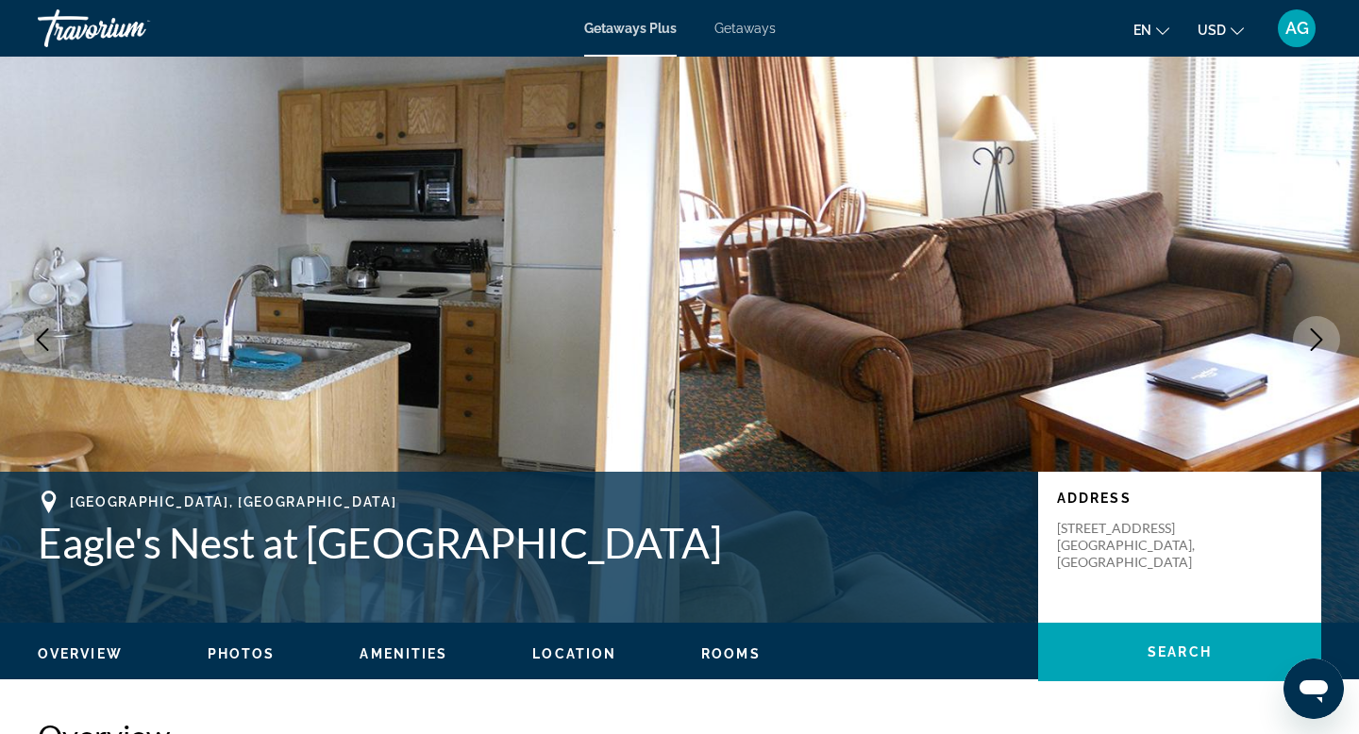
click at [1316, 340] on icon "Next image" at bounding box center [1316, 339] width 23 height 23
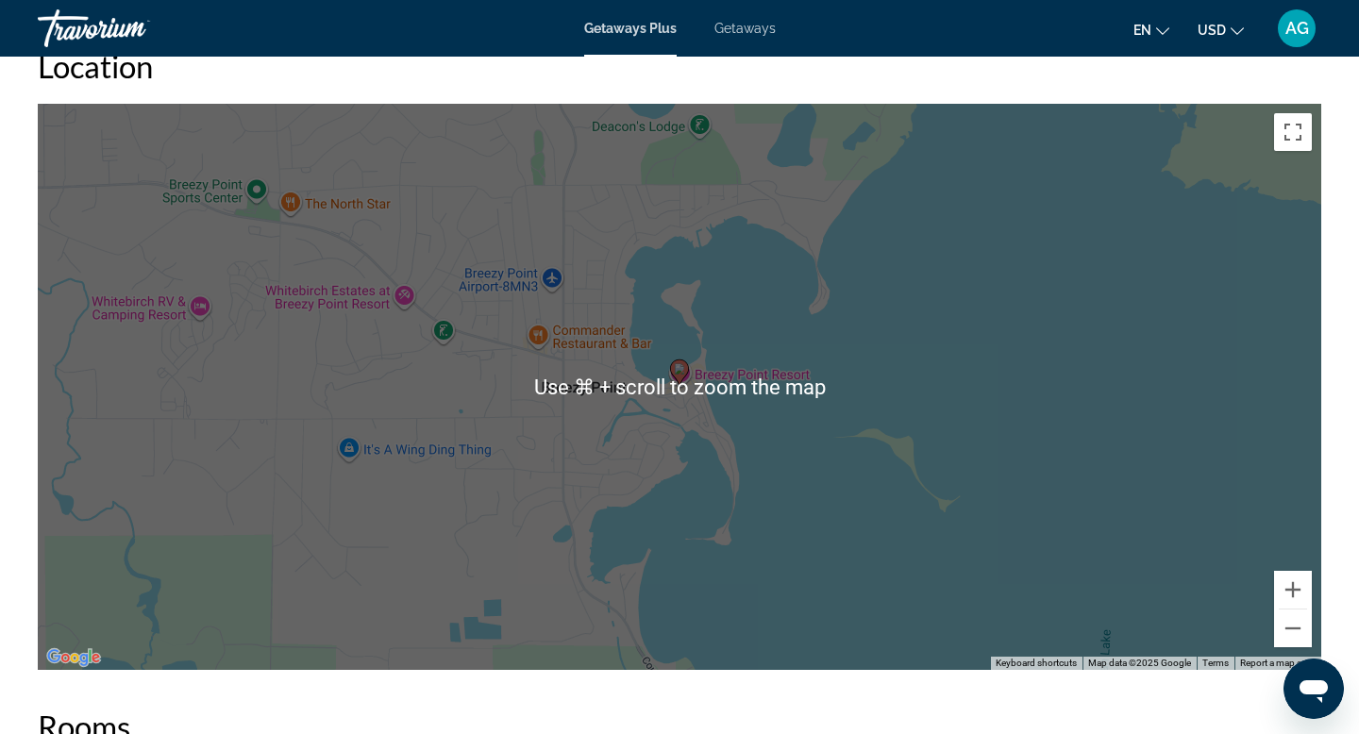
scroll to position [2158, 0]
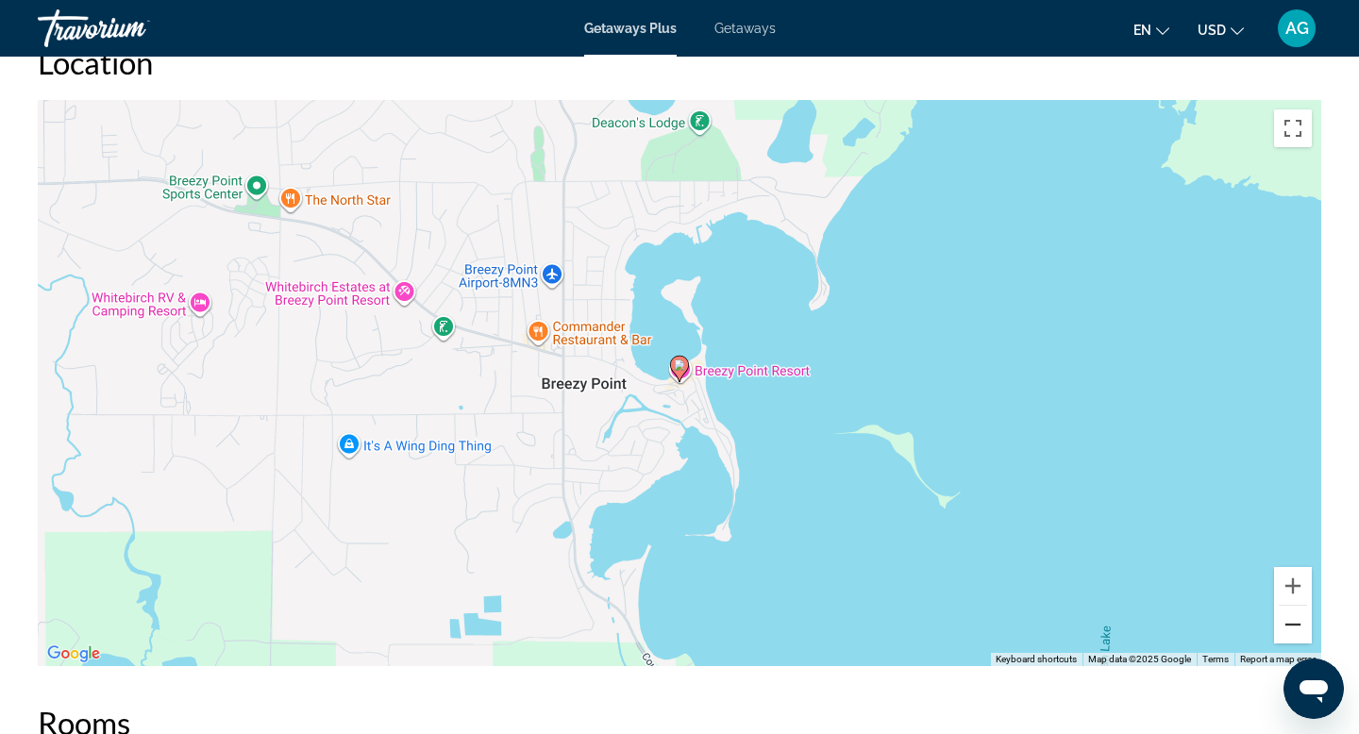
click at [1291, 630] on button "Zoom out" at bounding box center [1293, 625] width 38 height 38
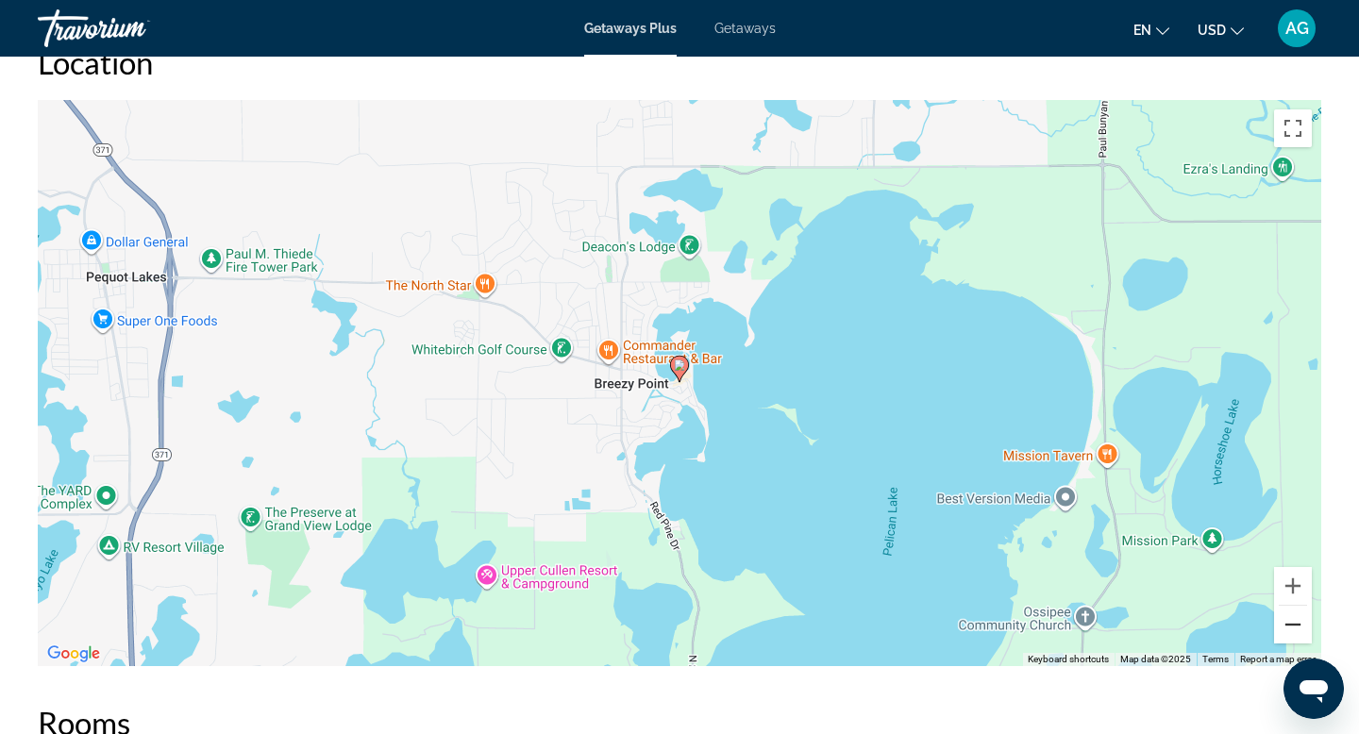
click at [1287, 637] on button "Zoom out" at bounding box center [1293, 625] width 38 height 38
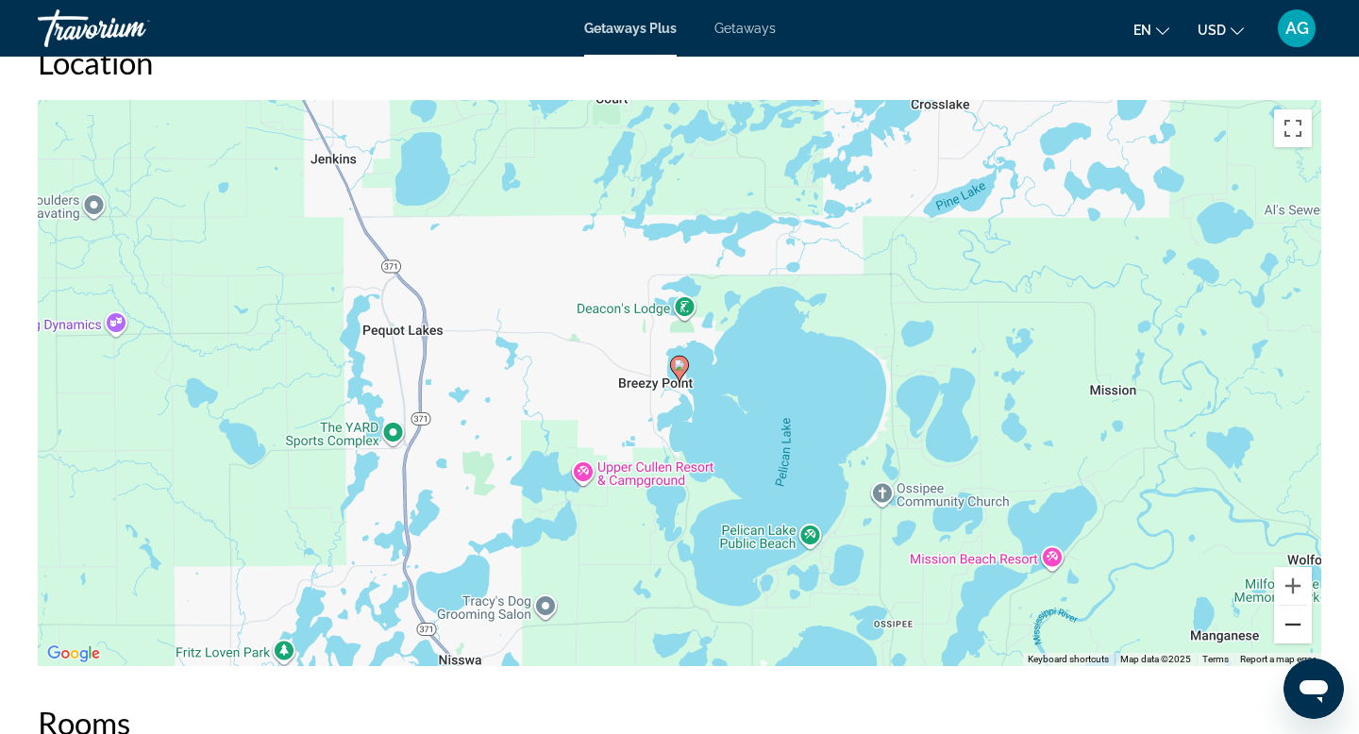
click at [1287, 637] on button "Zoom out" at bounding box center [1293, 625] width 38 height 38
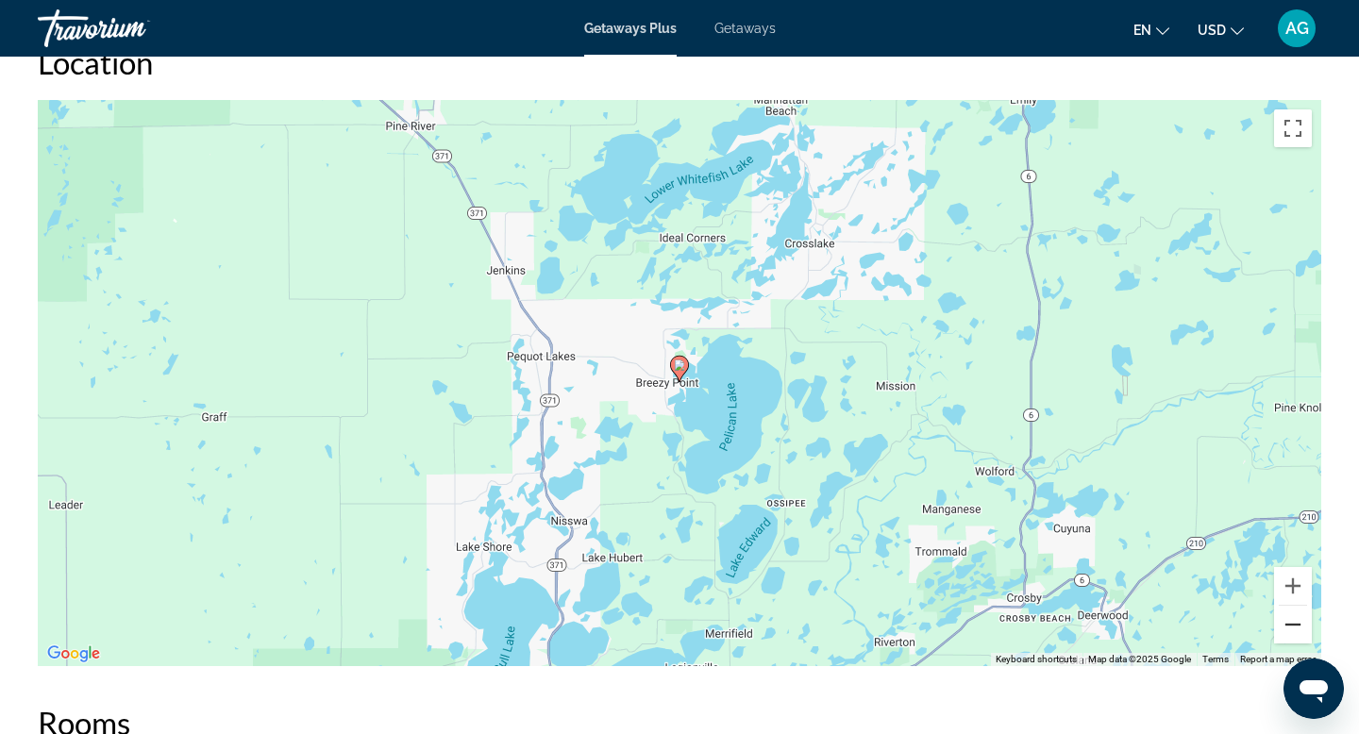
click at [1287, 637] on button "Zoom out" at bounding box center [1293, 625] width 38 height 38
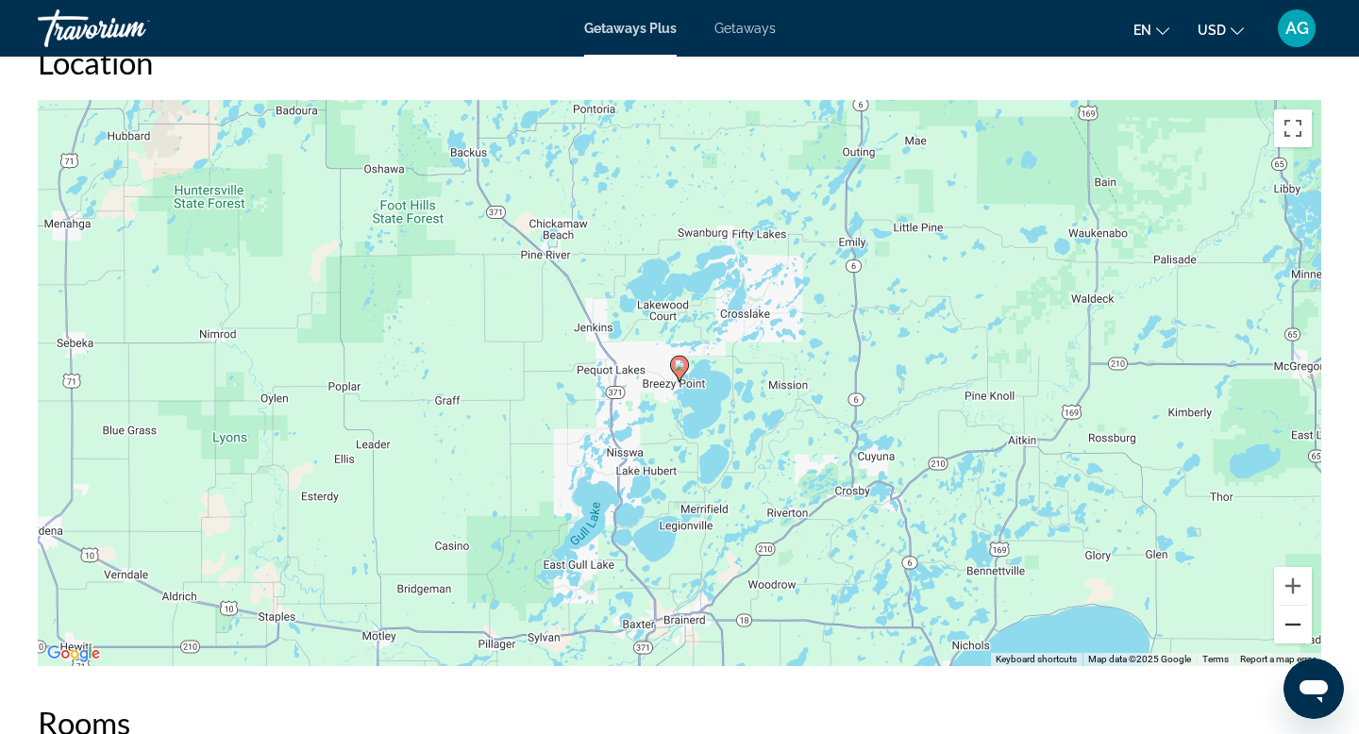
click at [1287, 637] on button "Zoom out" at bounding box center [1293, 625] width 38 height 38
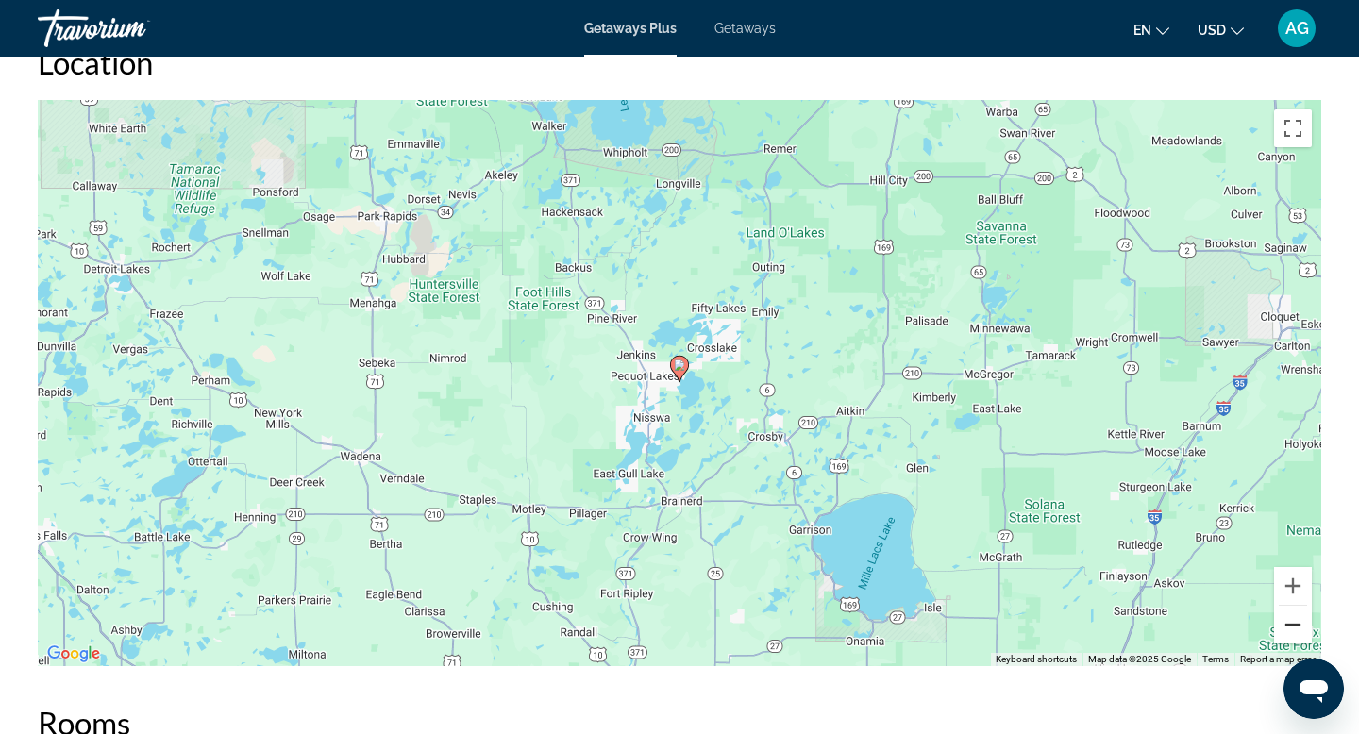
click at [1287, 637] on button "Zoom out" at bounding box center [1293, 625] width 38 height 38
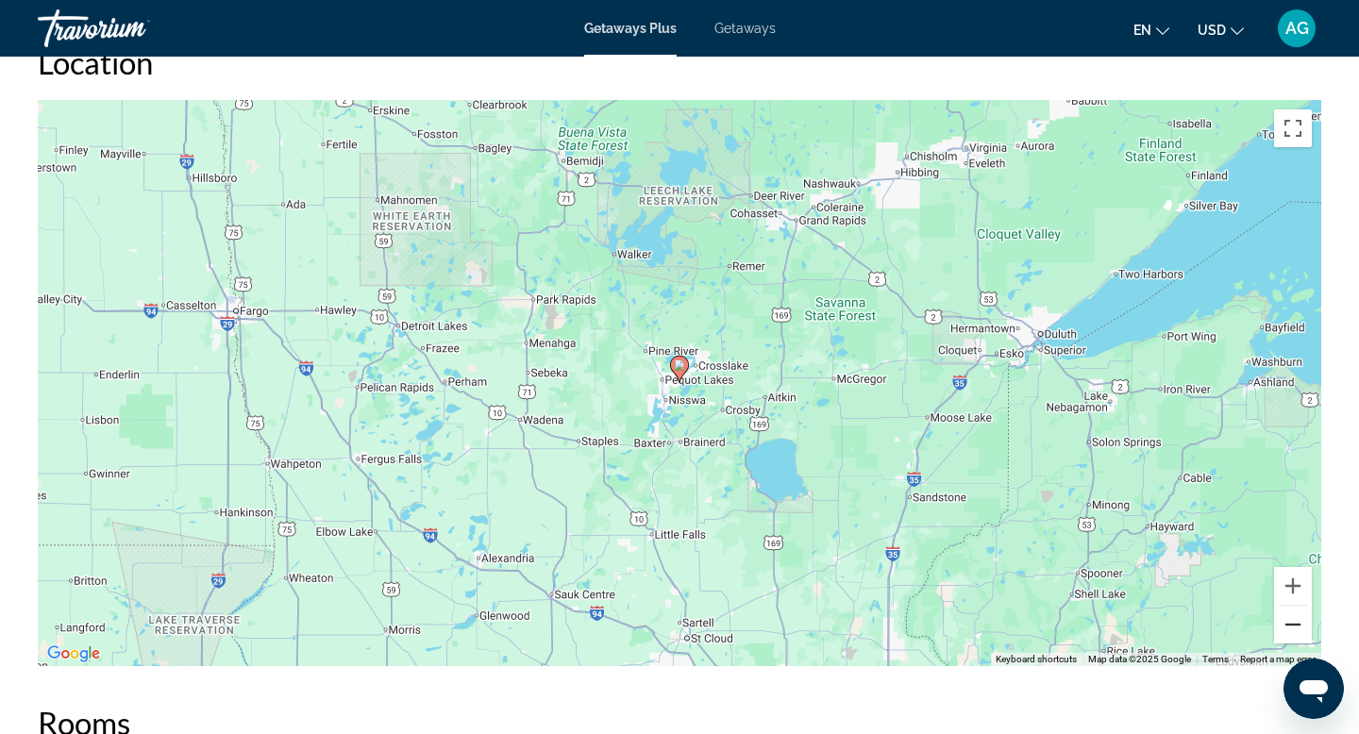
click at [1293, 626] on button "Zoom out" at bounding box center [1293, 625] width 38 height 38
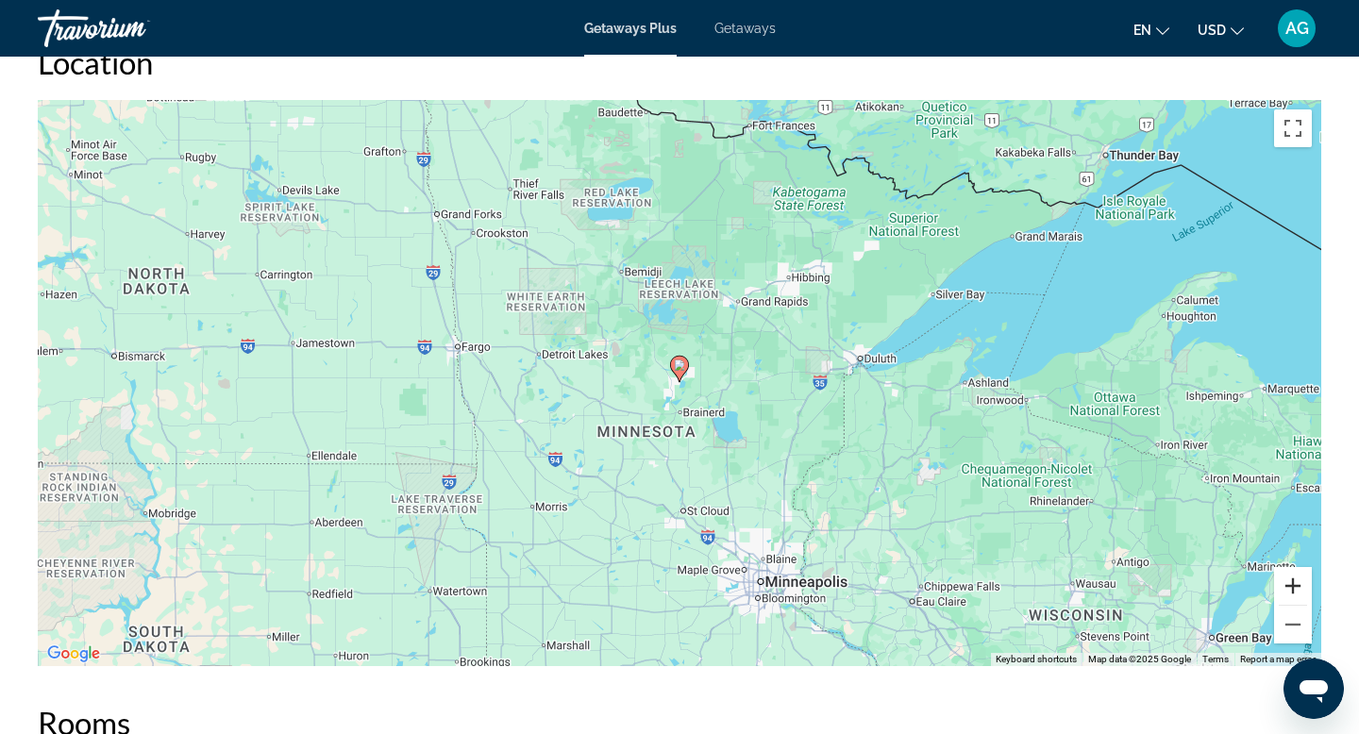
click at [1293, 590] on button "Zoom in" at bounding box center [1293, 586] width 38 height 38
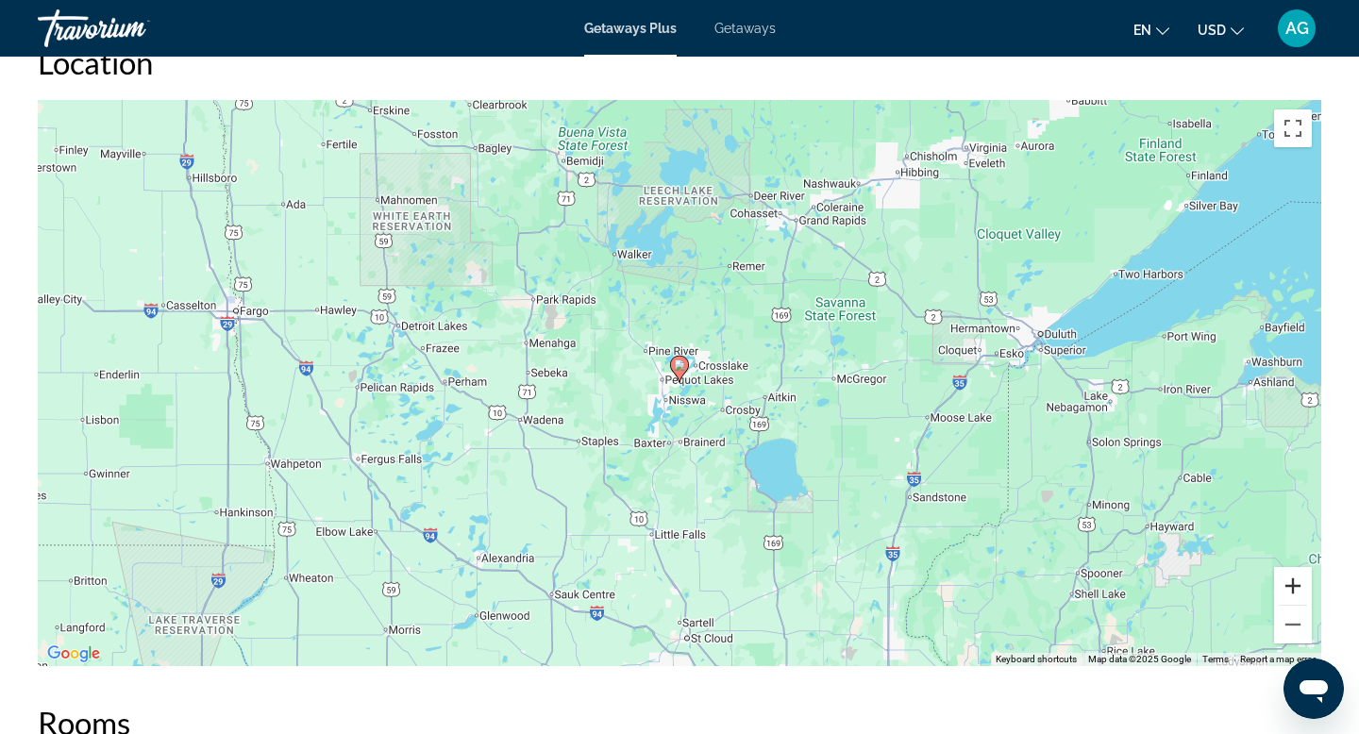
click at [1293, 590] on button "Zoom in" at bounding box center [1293, 586] width 38 height 38
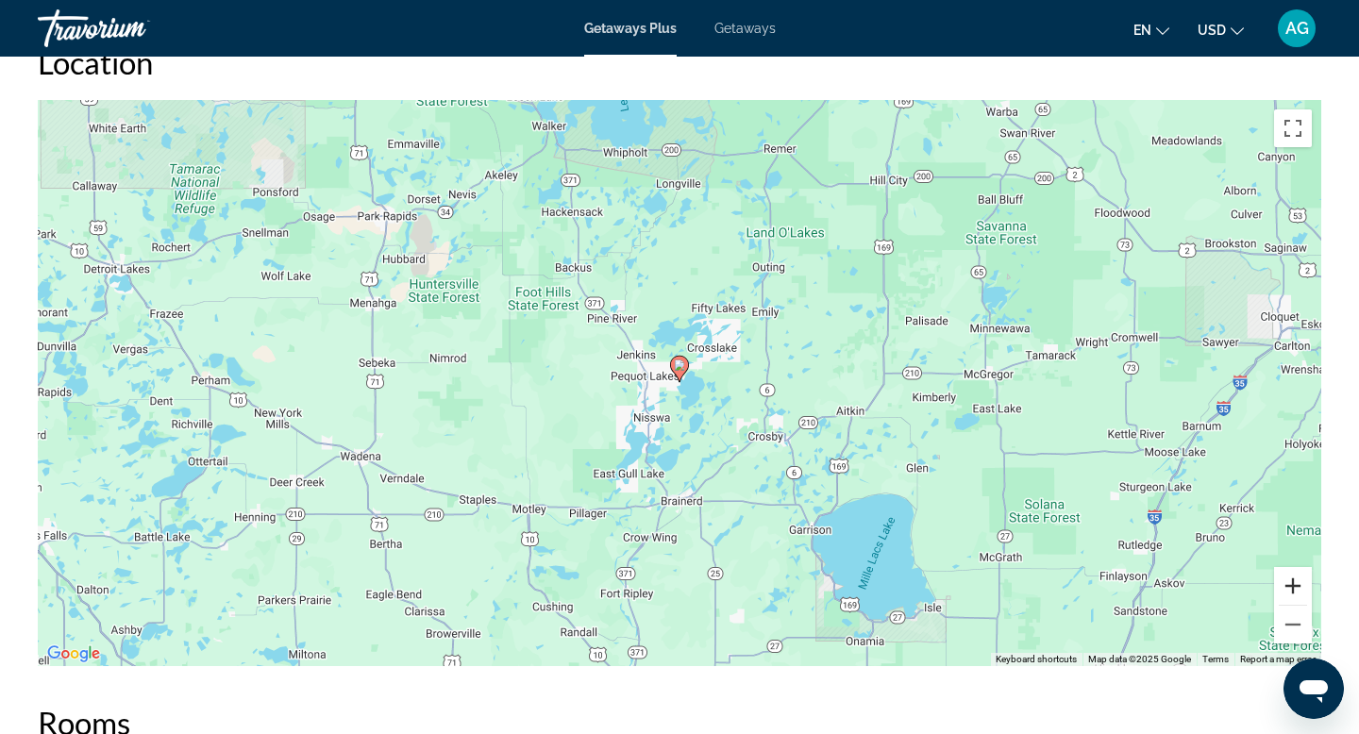
click at [1293, 590] on button "Zoom in" at bounding box center [1293, 586] width 38 height 38
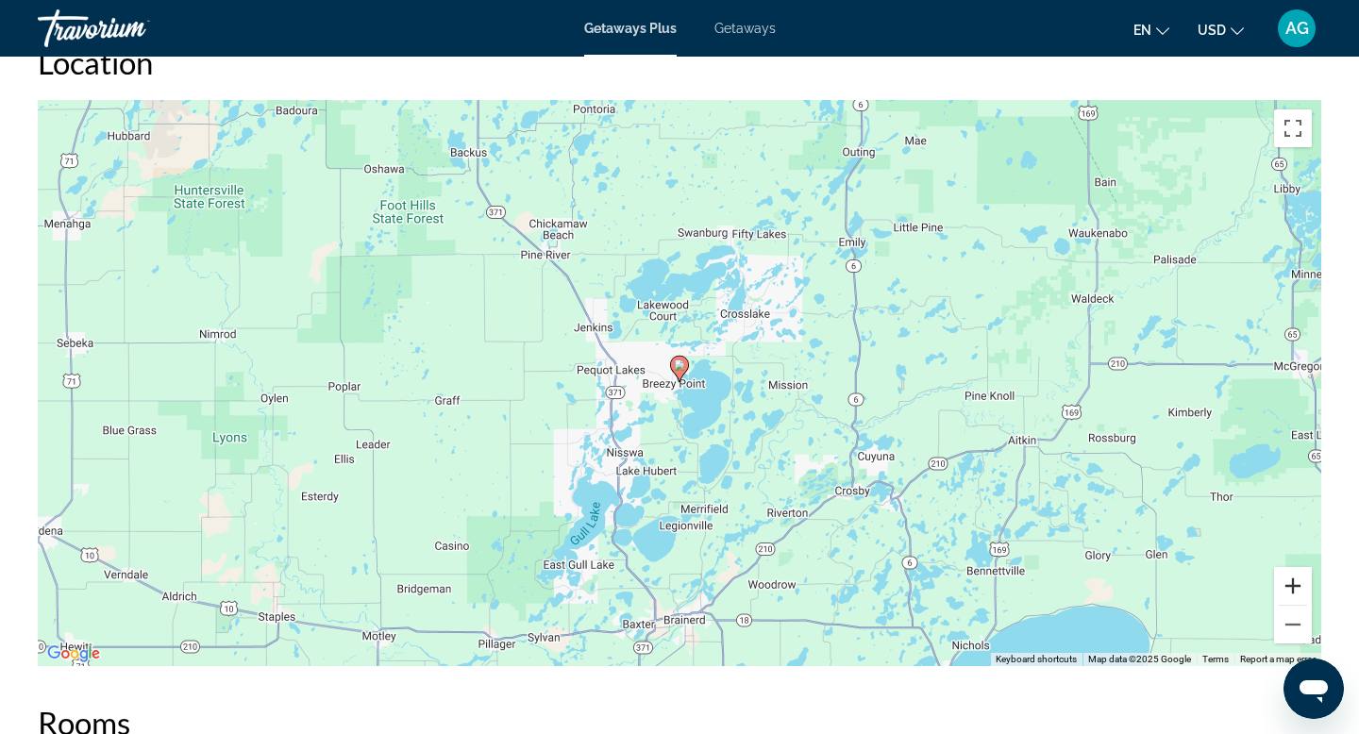
click at [1293, 590] on button "Zoom in" at bounding box center [1293, 586] width 38 height 38
